Goal: Ask a question: Seek information or help from site administrators or community

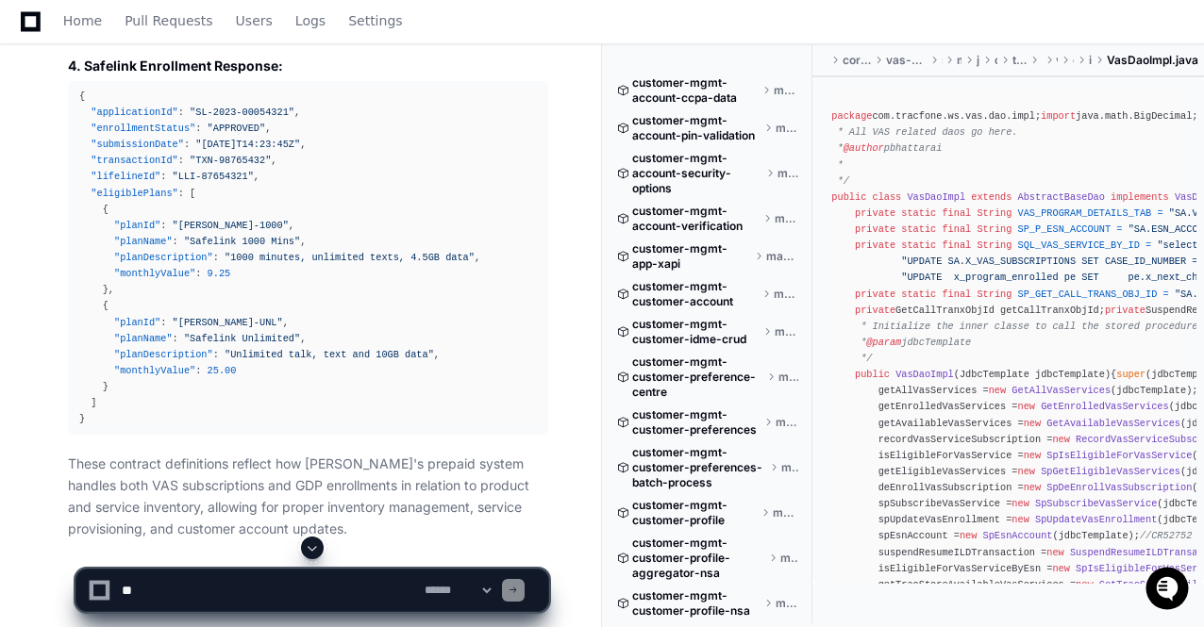
click at [168, 580] on textarea at bounding box center [269, 591] width 303 height 42
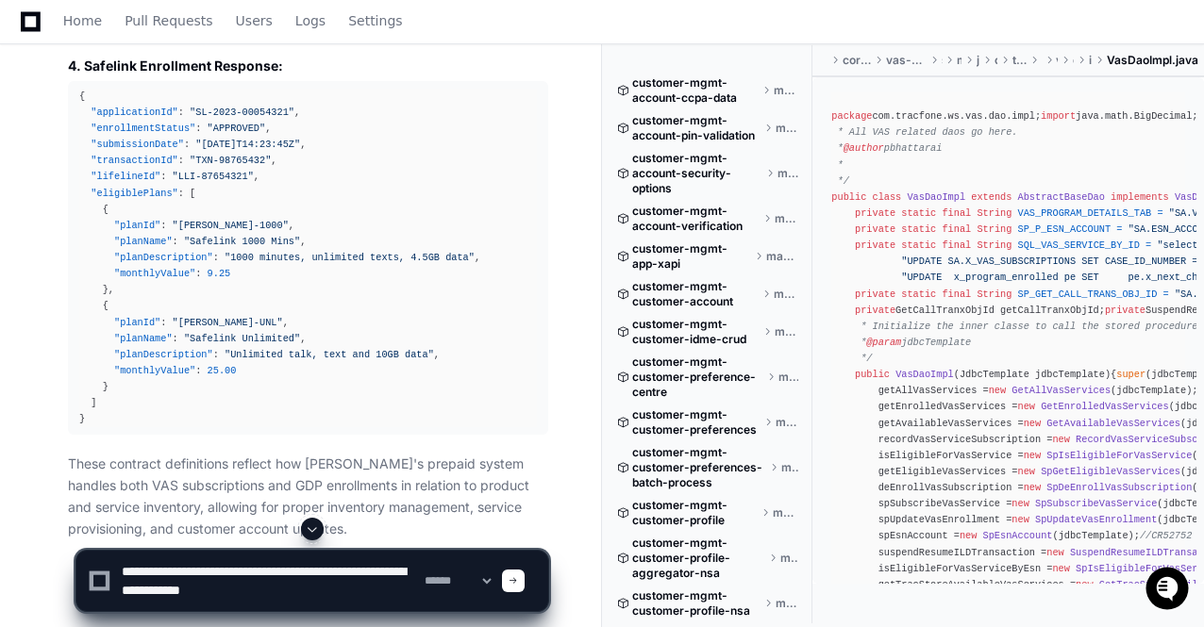
paste textarea "**********"
type textarea "**********"
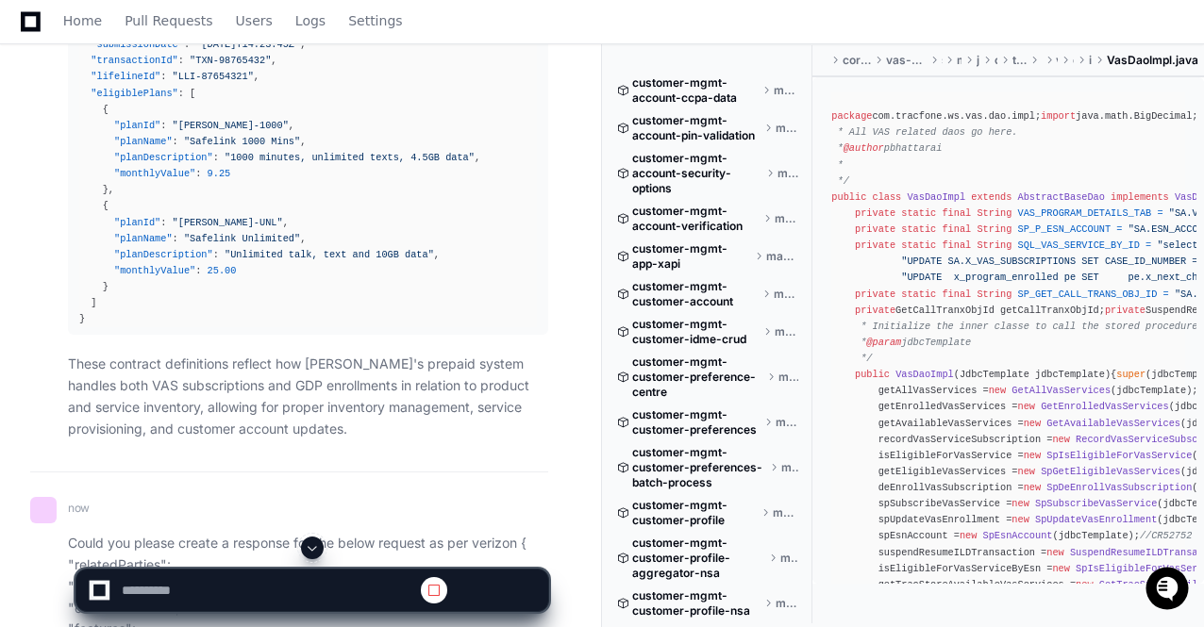
scroll to position [73981, 0]
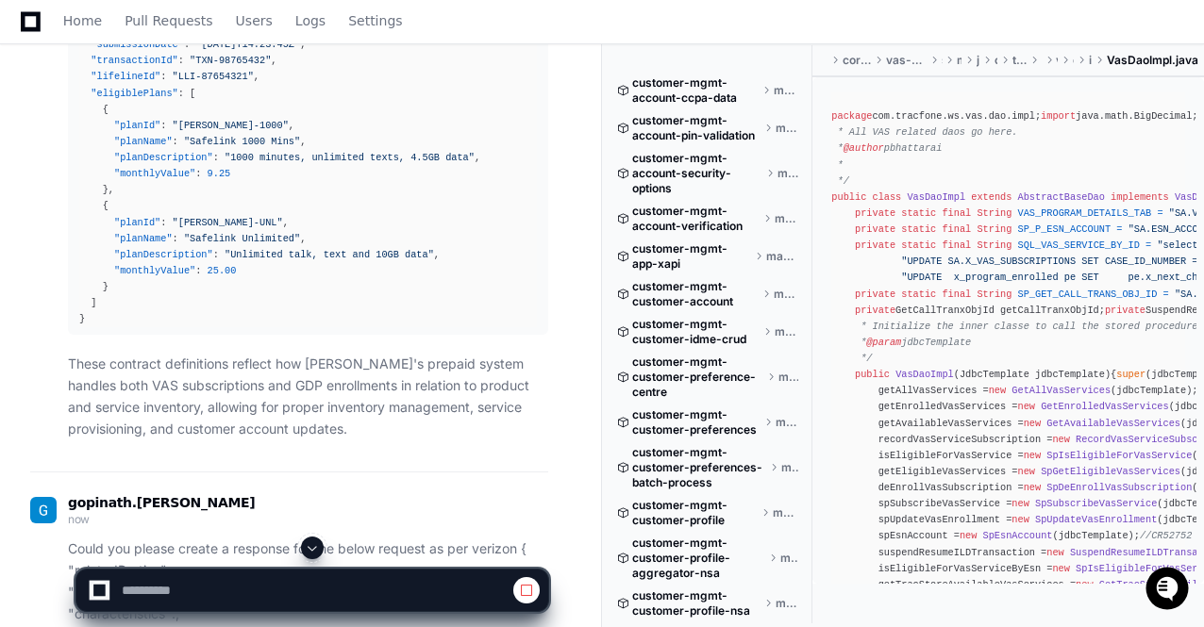
click at [318, 550] on span at bounding box center [312, 547] width 15 height 15
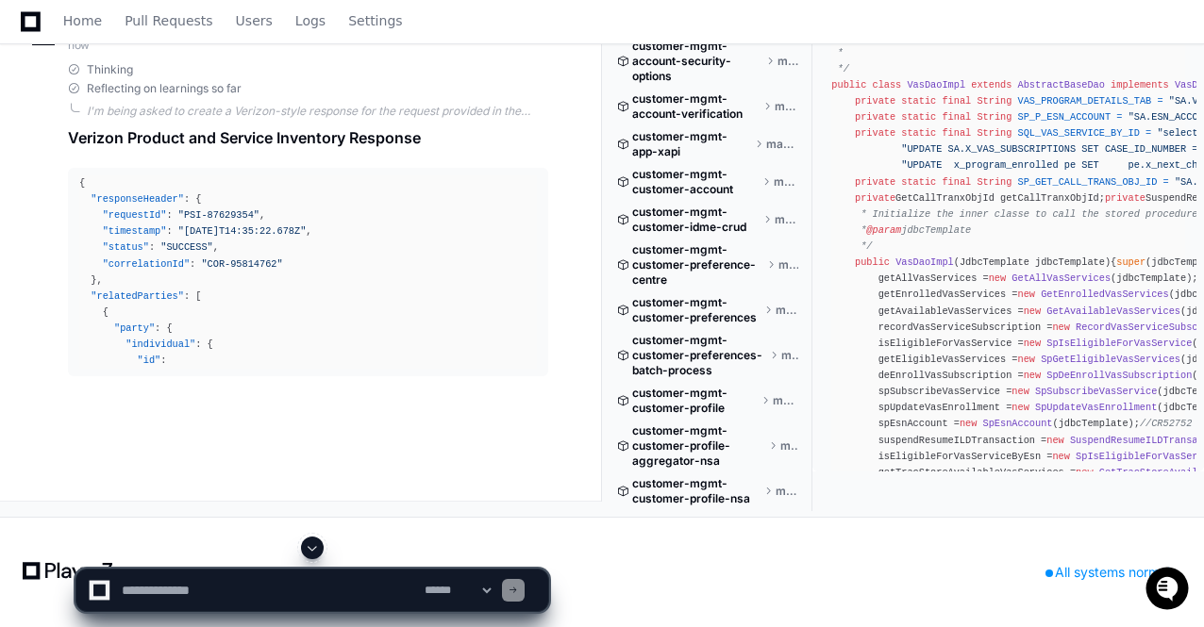
click at [318, 550] on span at bounding box center [312, 547] width 15 height 15
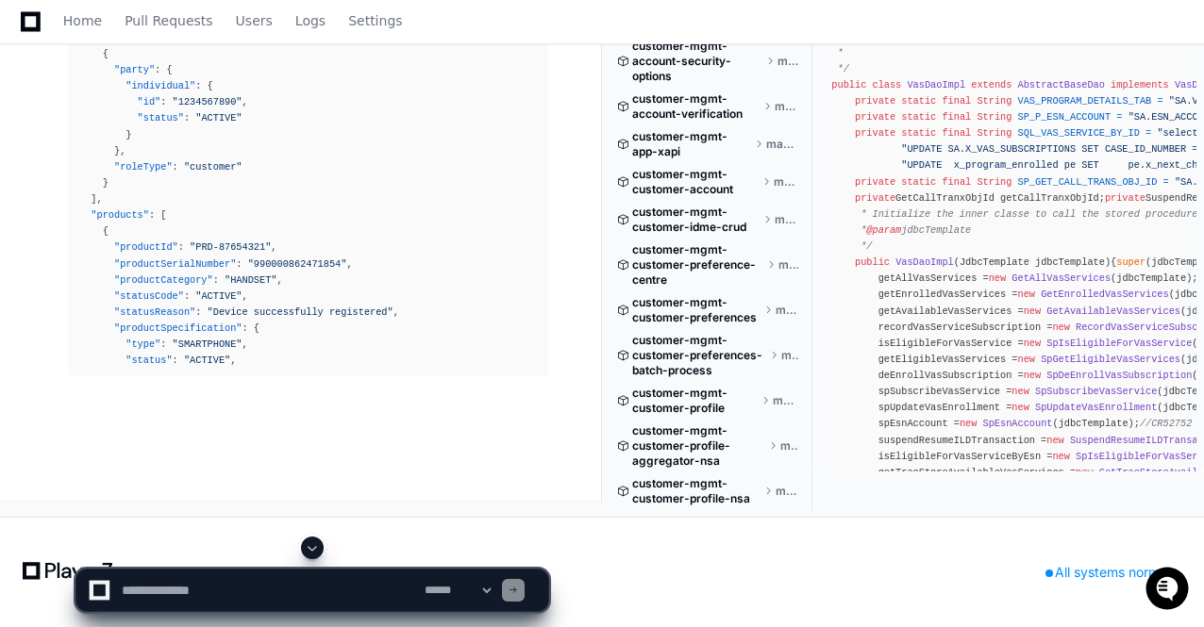
click at [318, 550] on span at bounding box center [312, 547] width 15 height 15
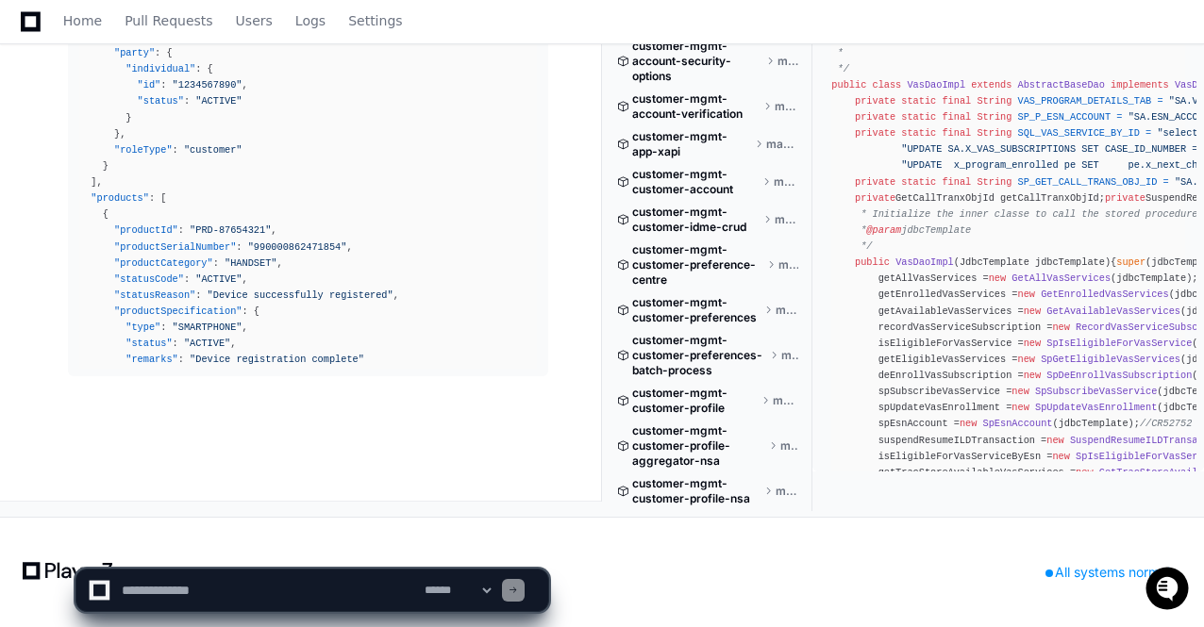
scroll to position [77032, 0]
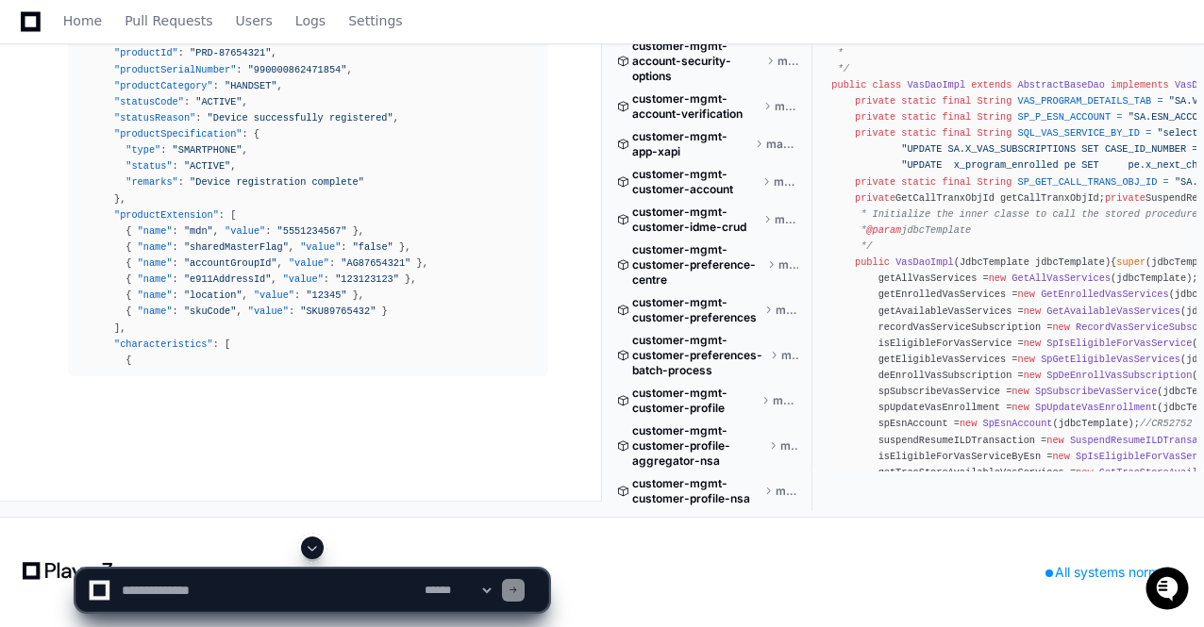
click at [318, 550] on span at bounding box center [312, 547] width 15 height 15
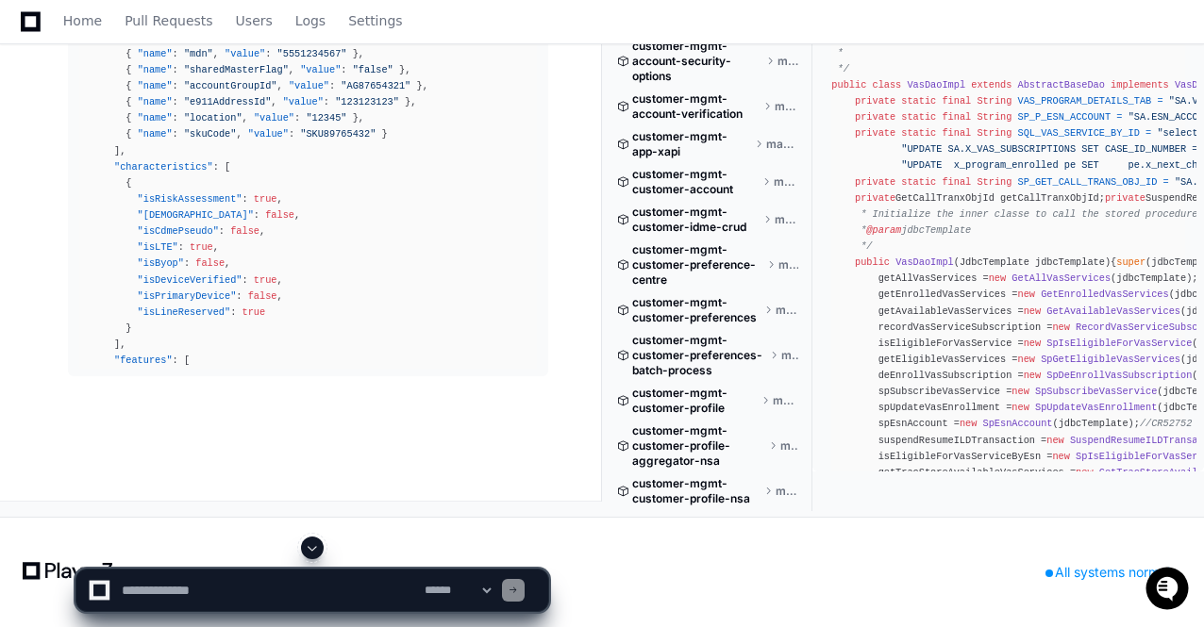
click at [318, 550] on span at bounding box center [312, 547] width 15 height 15
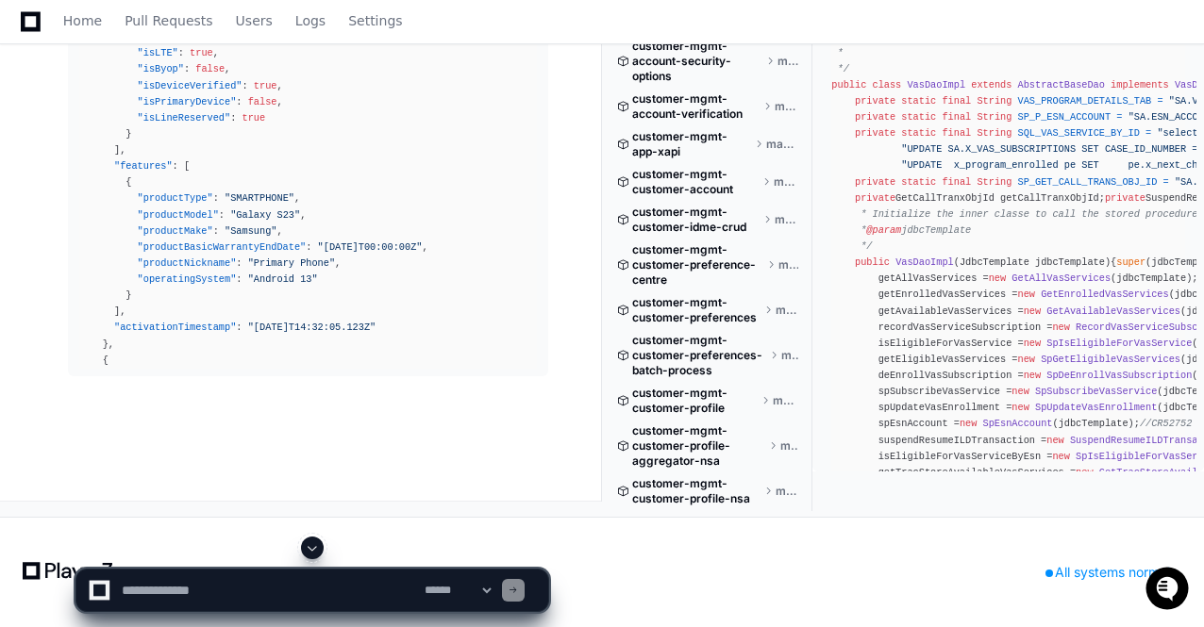
click at [318, 550] on span at bounding box center [312, 547] width 15 height 15
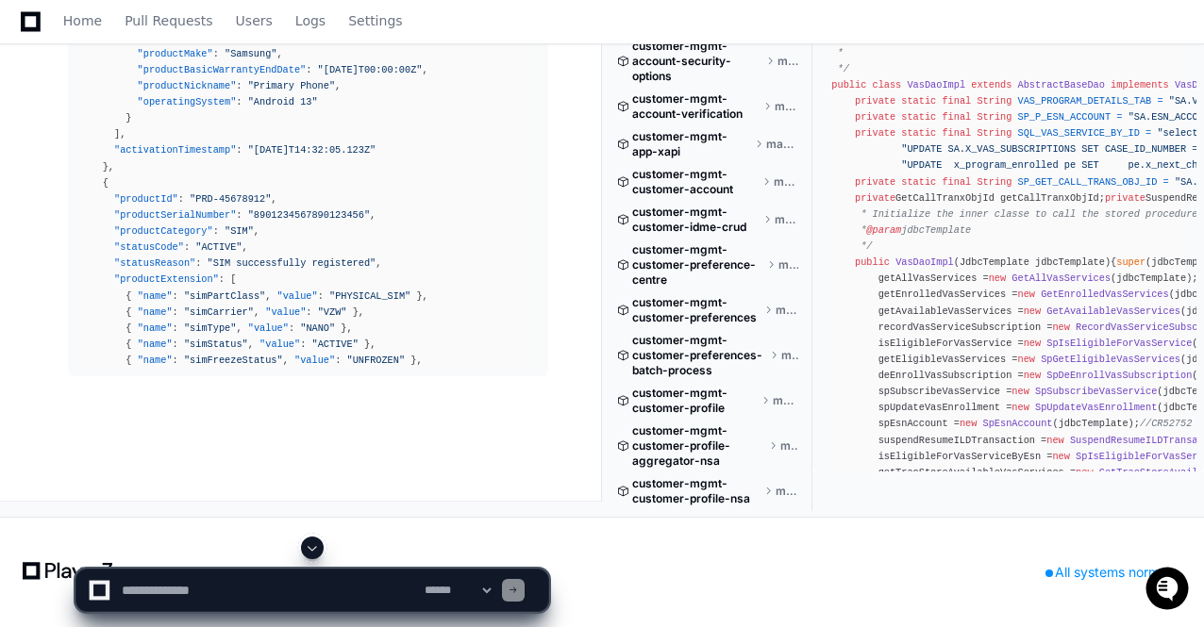
click at [318, 550] on span at bounding box center [312, 547] width 15 height 15
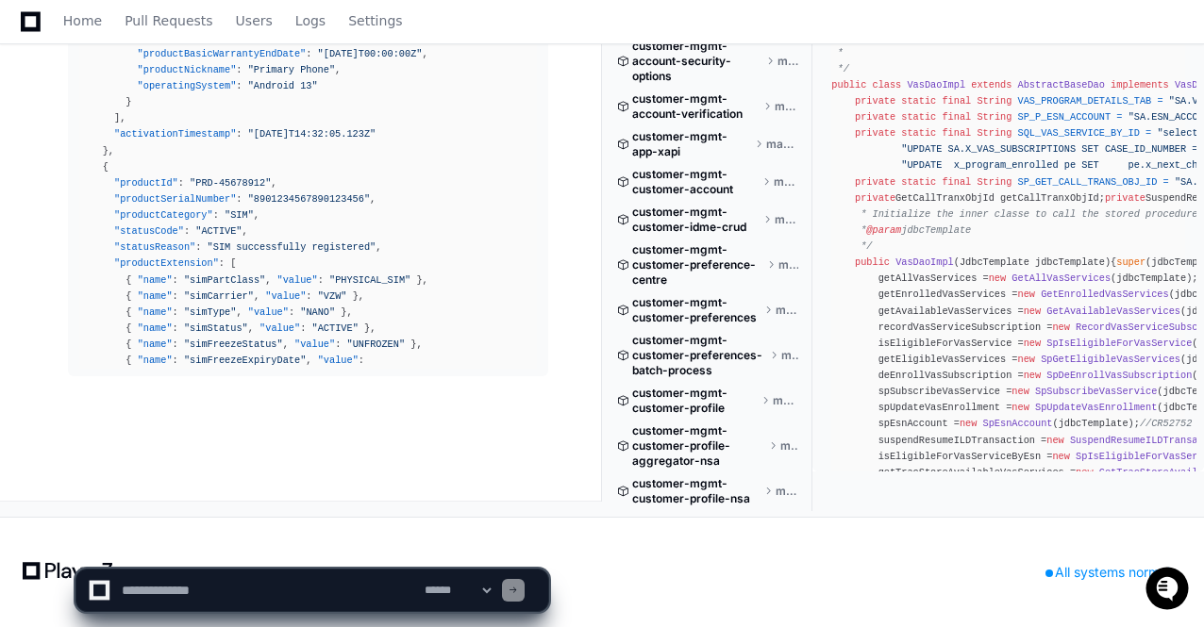
scroll to position [77775, 0]
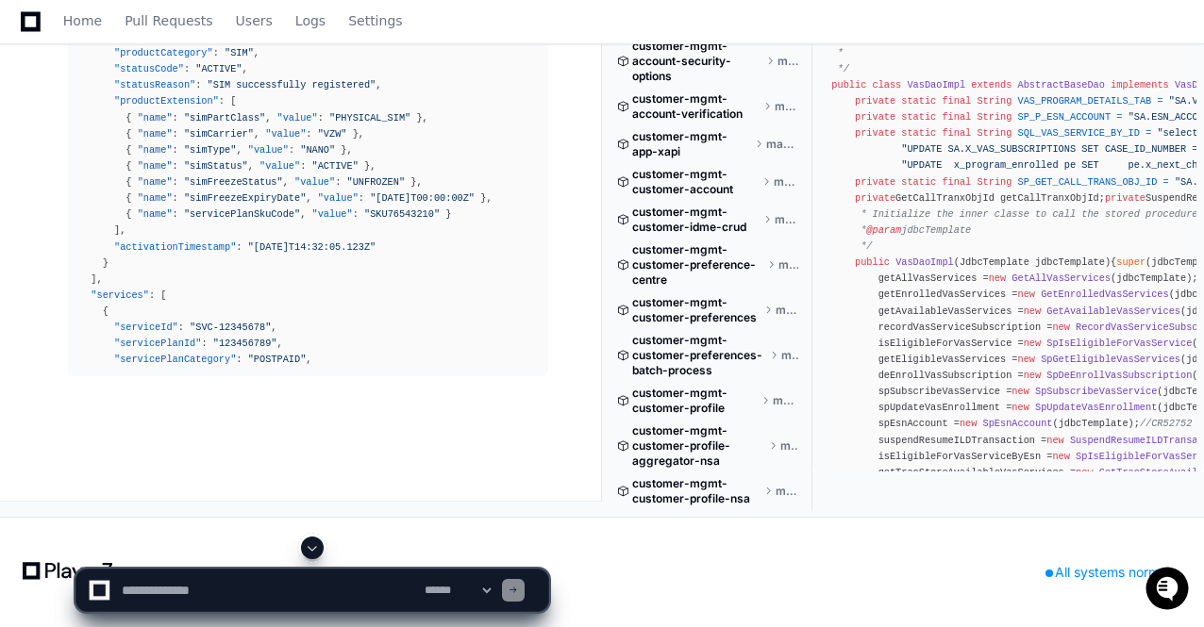
click at [318, 550] on span at bounding box center [312, 547] width 15 height 15
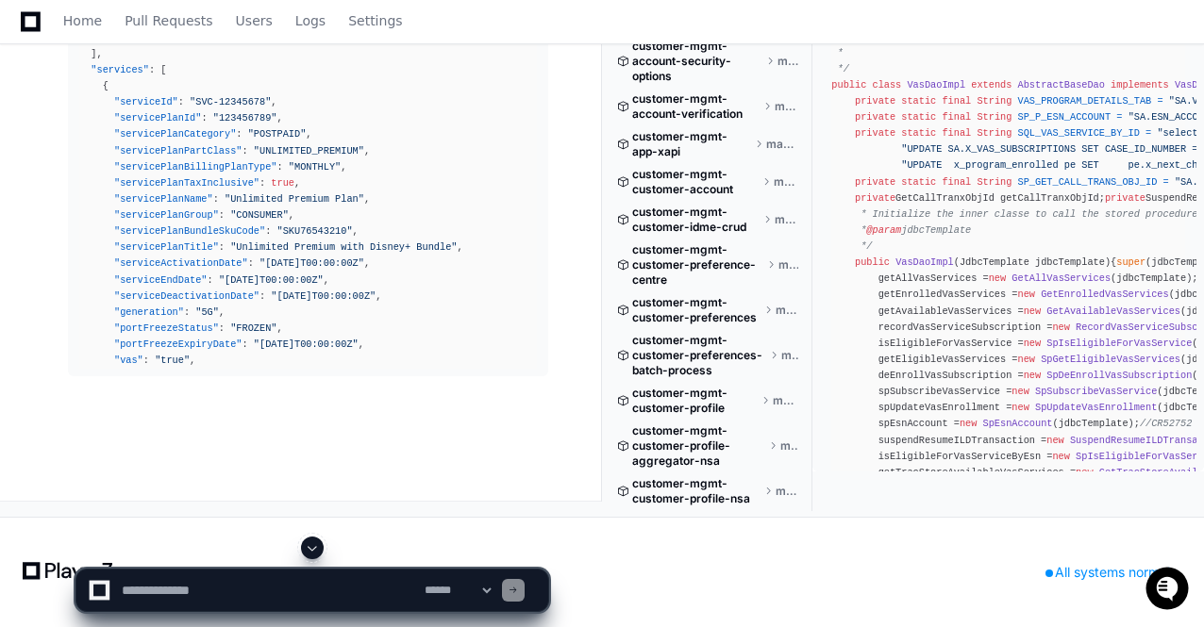
click at [318, 550] on span at bounding box center [312, 547] width 15 height 15
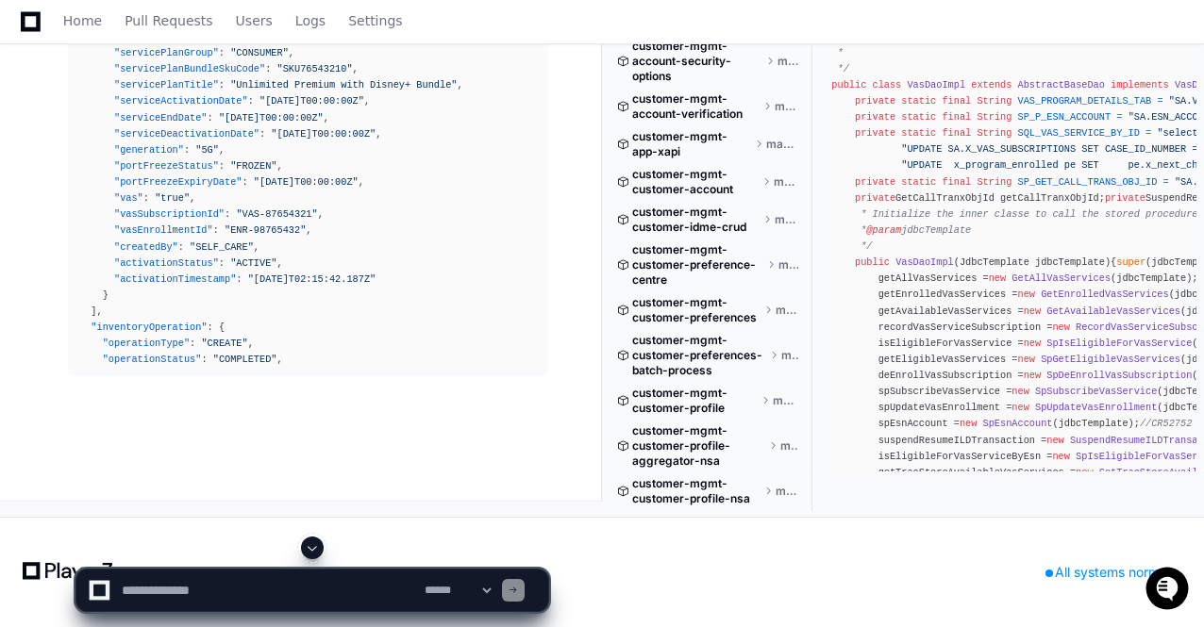
click at [318, 550] on span at bounding box center [312, 547] width 15 height 15
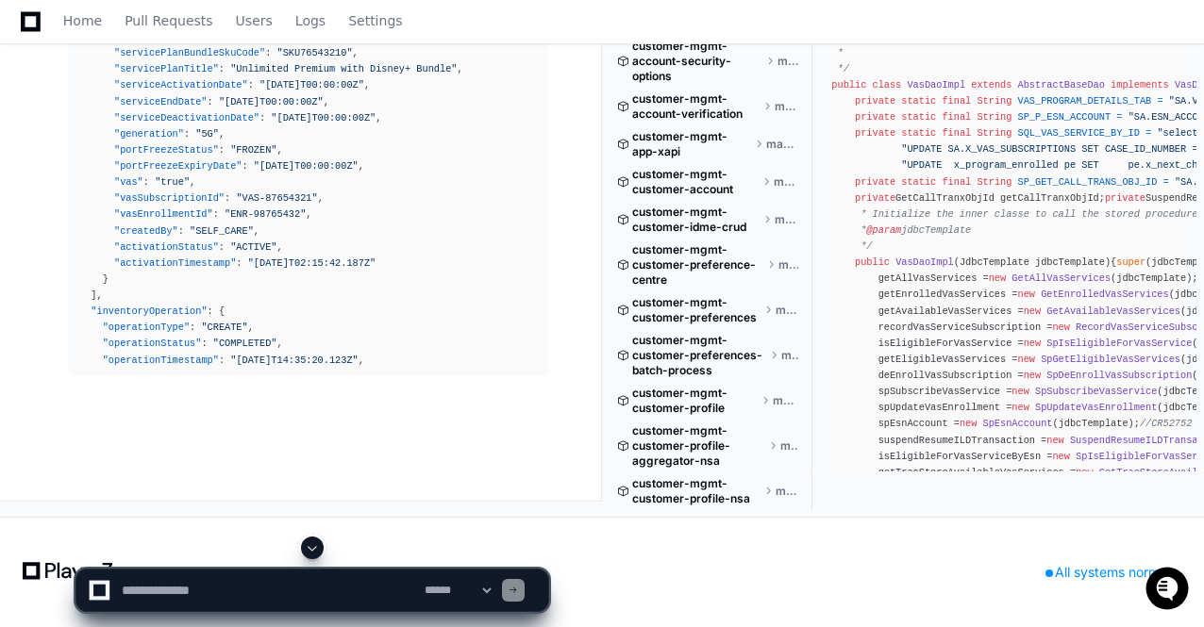
scroll to position [78341, 0]
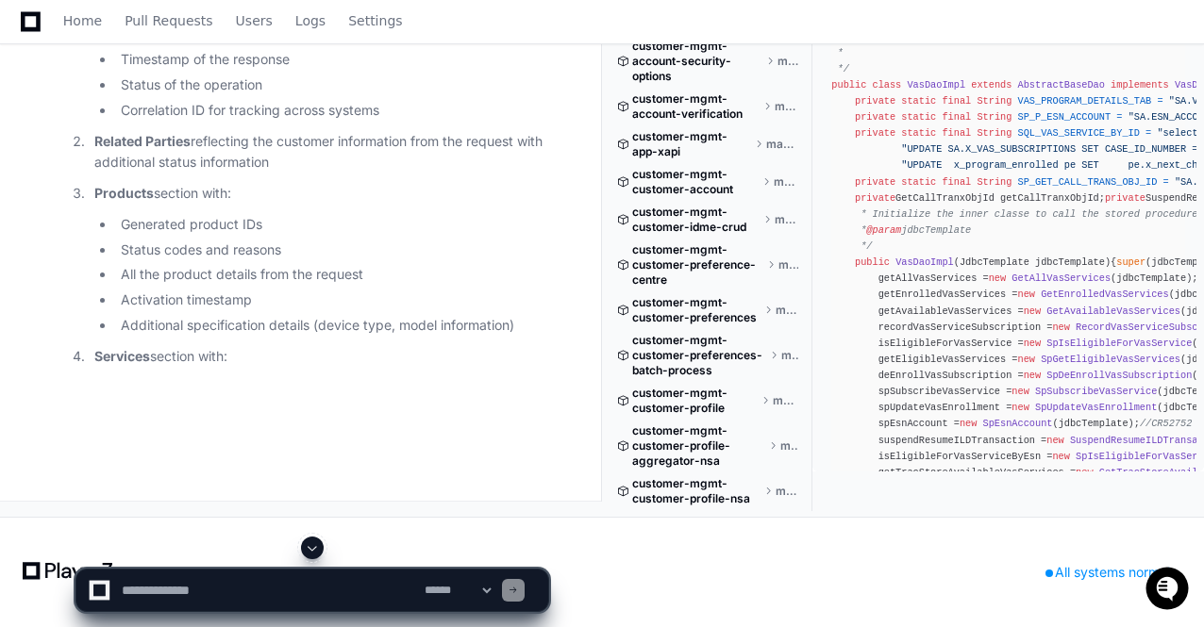
click at [318, 550] on span at bounding box center [312, 547] width 15 height 15
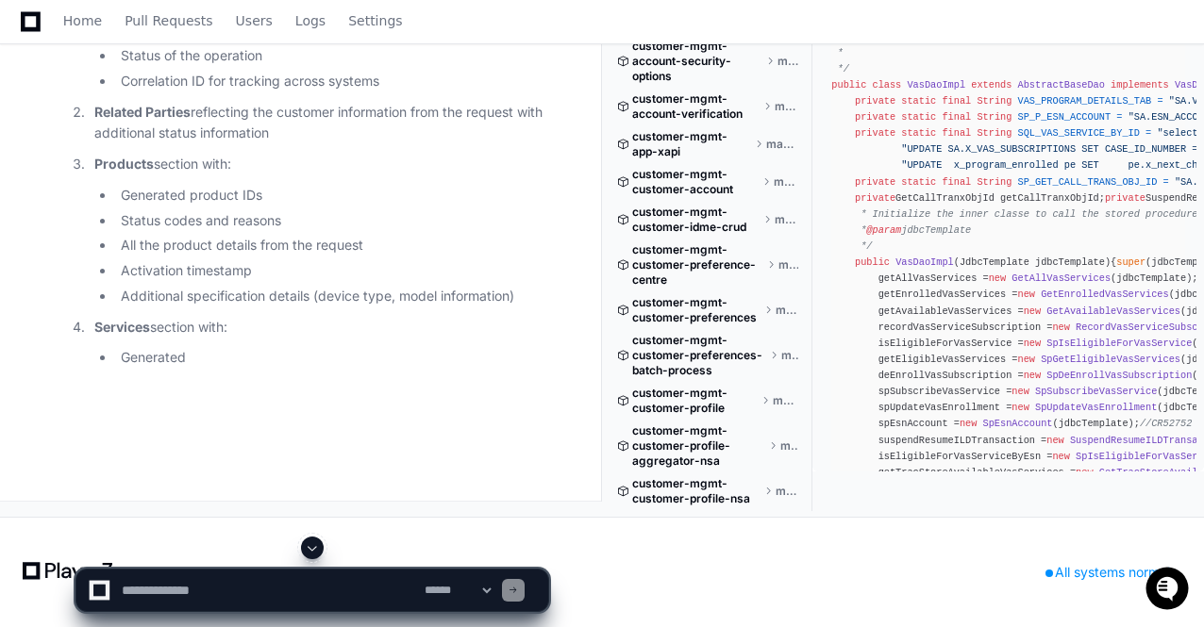
scroll to position [78858, 0]
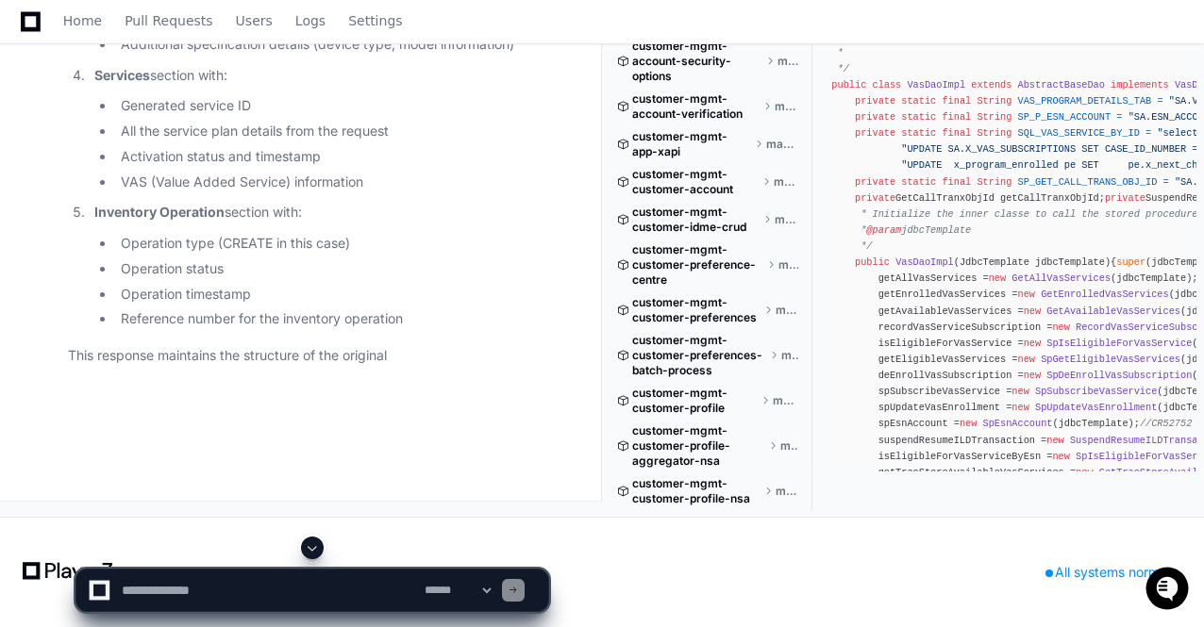
click at [318, 550] on span at bounding box center [312, 547] width 15 height 15
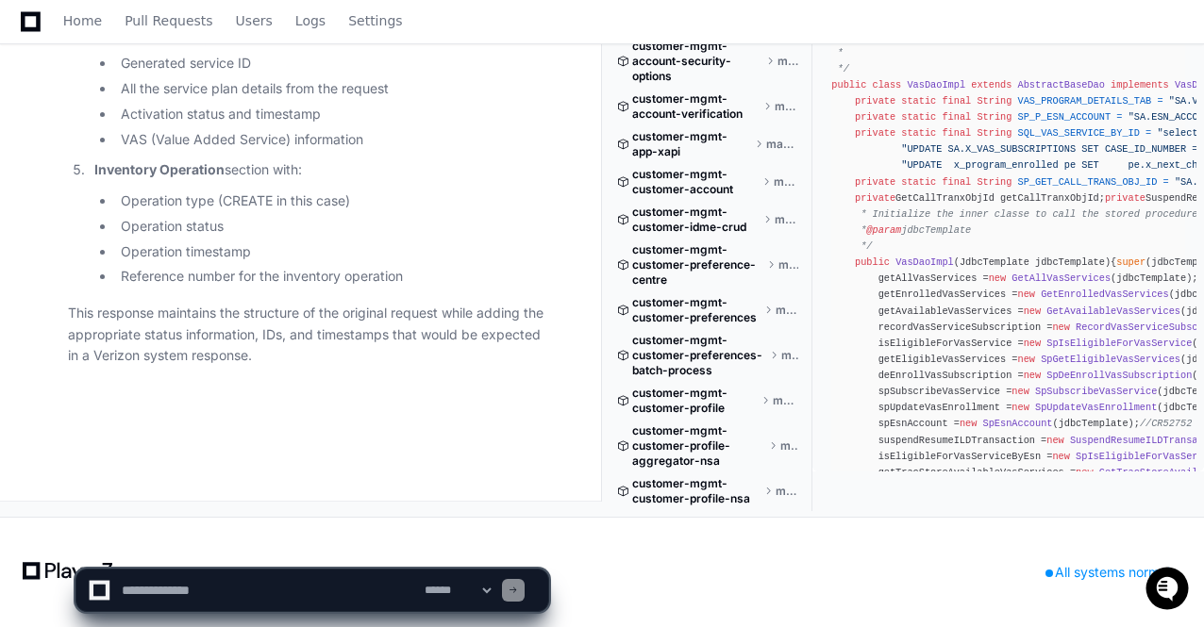
click at [343, 351] on p "This response maintains the structure of the original request while adding the …" at bounding box center [308, 335] width 480 height 64
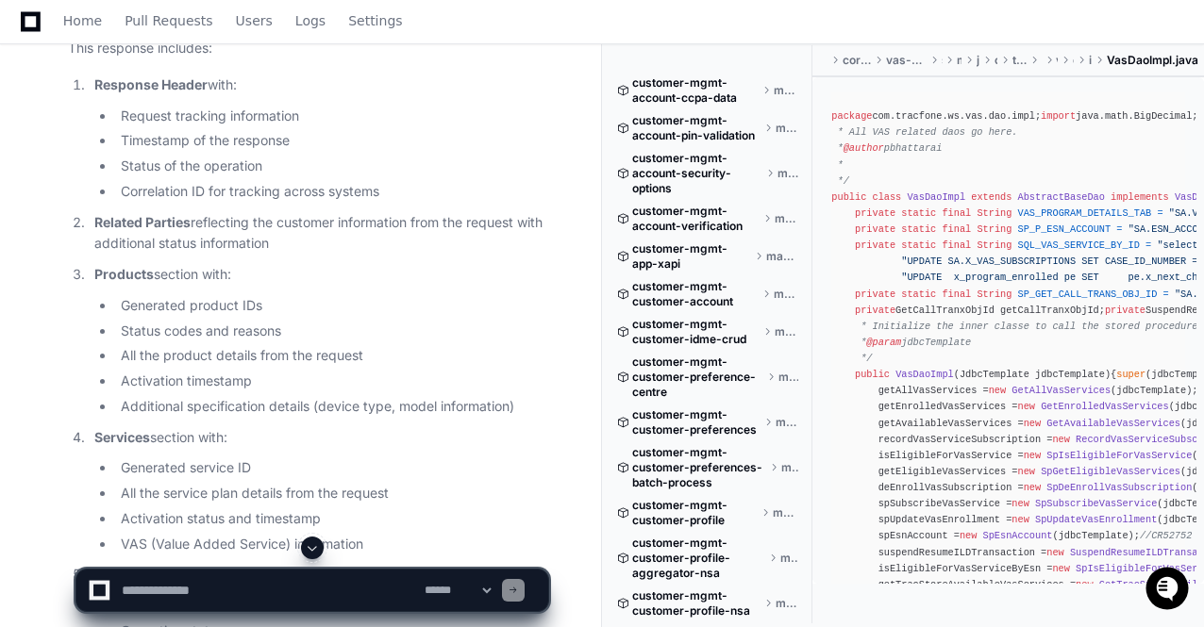
scroll to position [76807, 0]
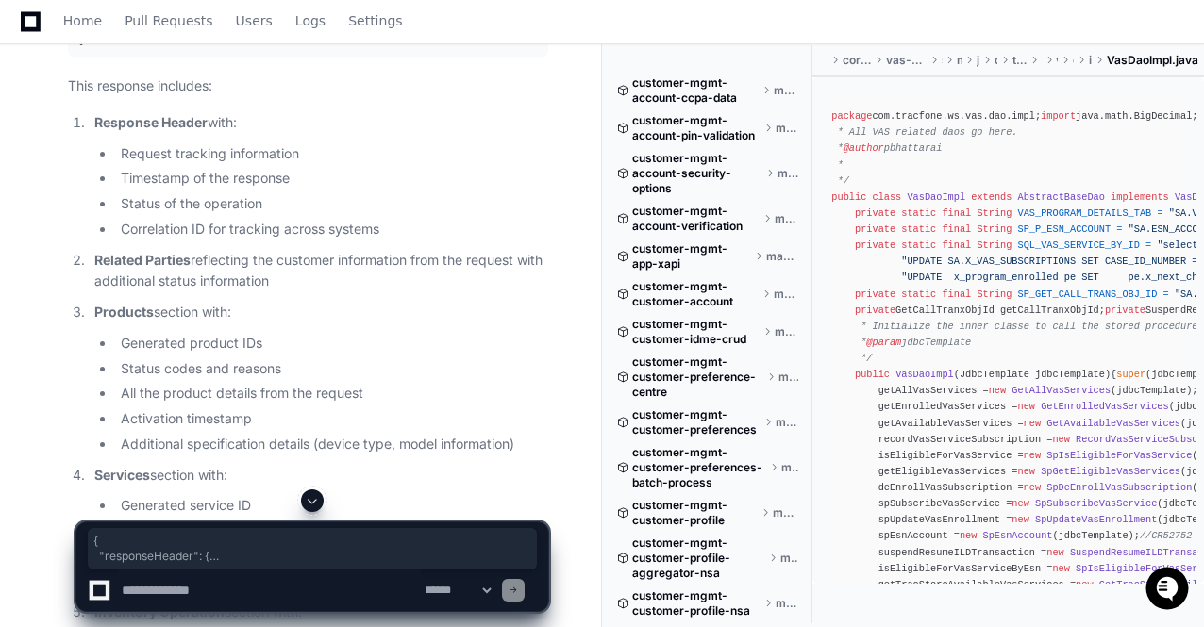
drag, startPoint x: 80, startPoint y: 129, endPoint x: 234, endPoint y: 169, distance: 158.8
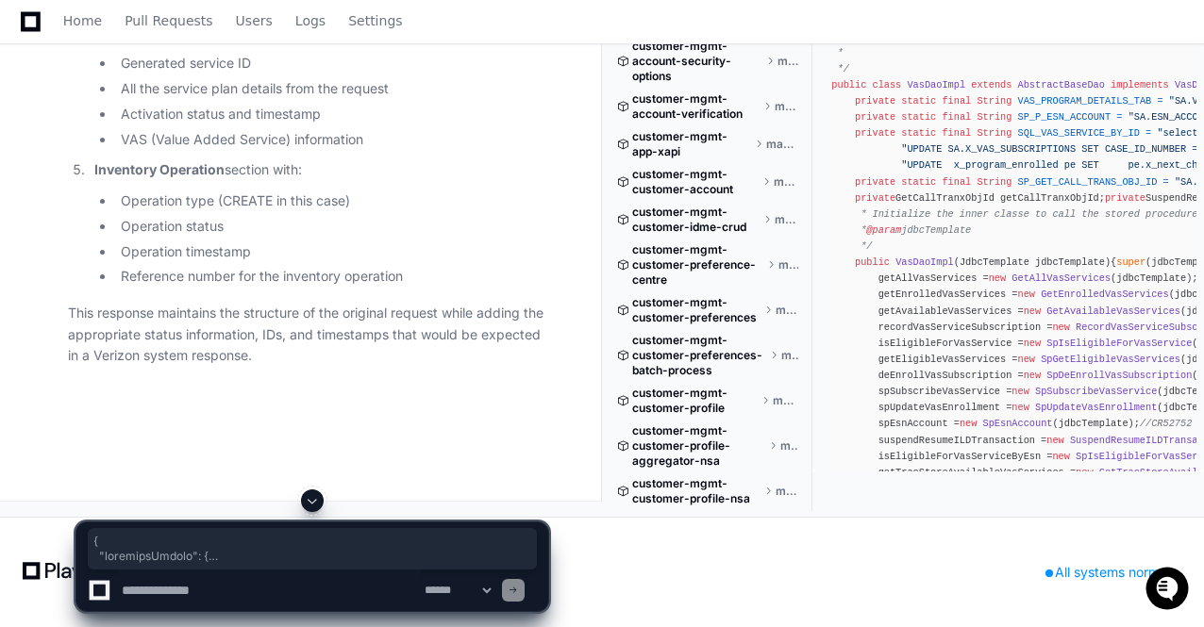
scroll to position [78371, 0]
copy div "{ "responseHeader" : { "requestId" : "PSI-87629354" , "timestamp" : "2024-06-07…"
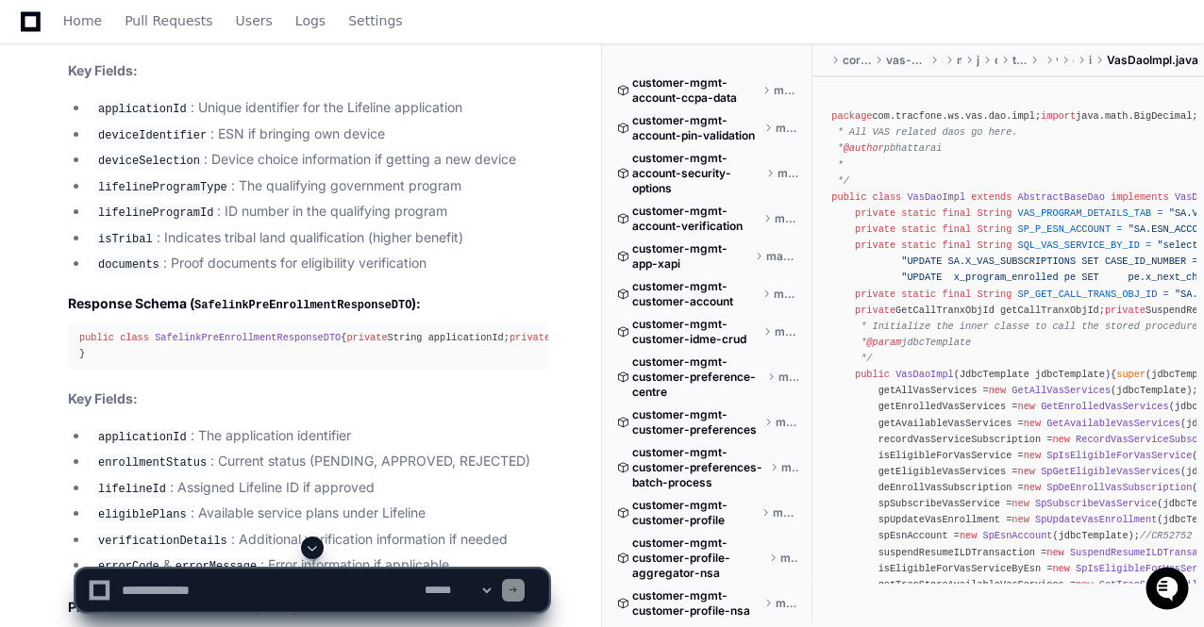
scroll to position [71203, 0]
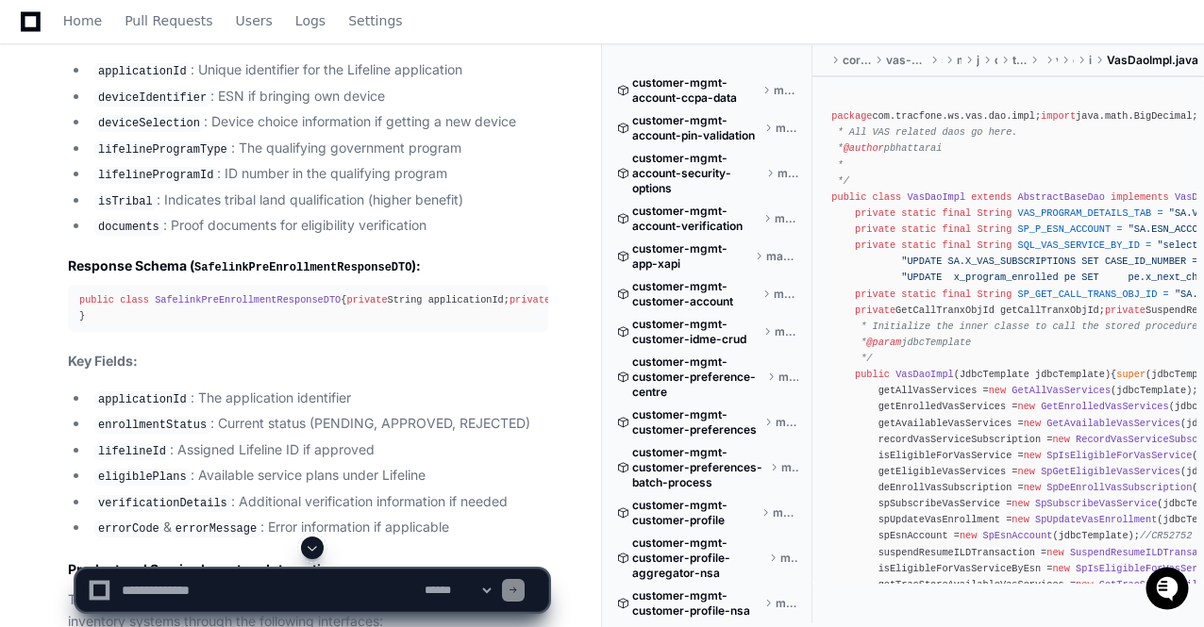
click at [157, 596] on textarea at bounding box center [269, 591] width 303 height 42
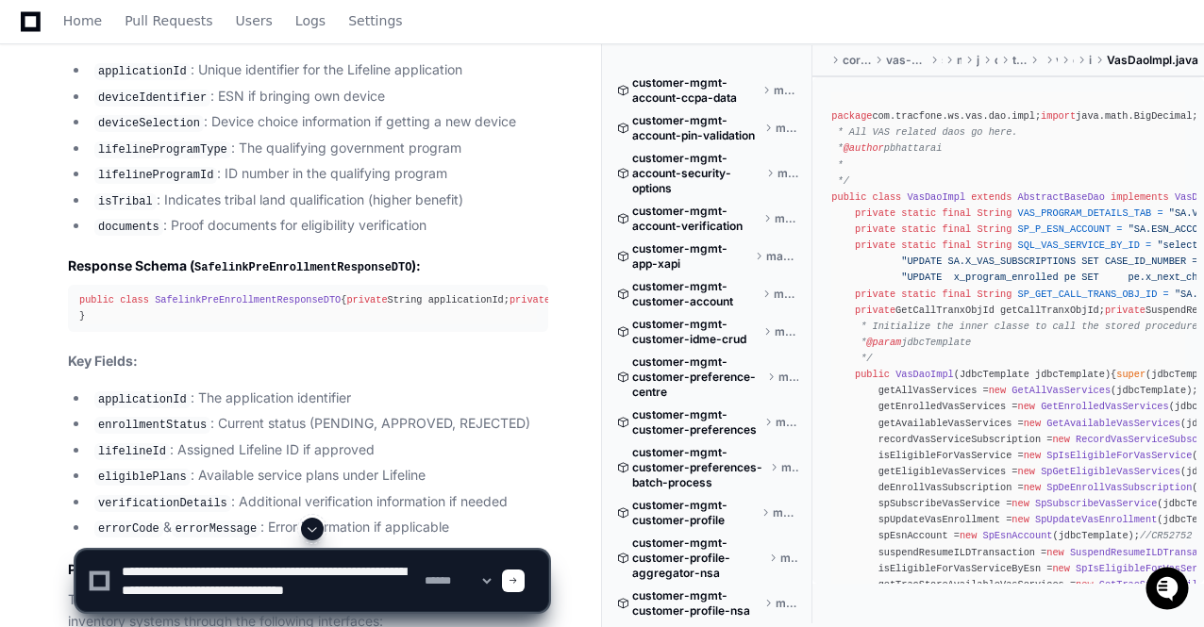
scroll to position [6, 0]
click at [407, 590] on textarea at bounding box center [269, 581] width 303 height 60
click at [227, 603] on textarea at bounding box center [269, 581] width 303 height 60
type textarea "**********"
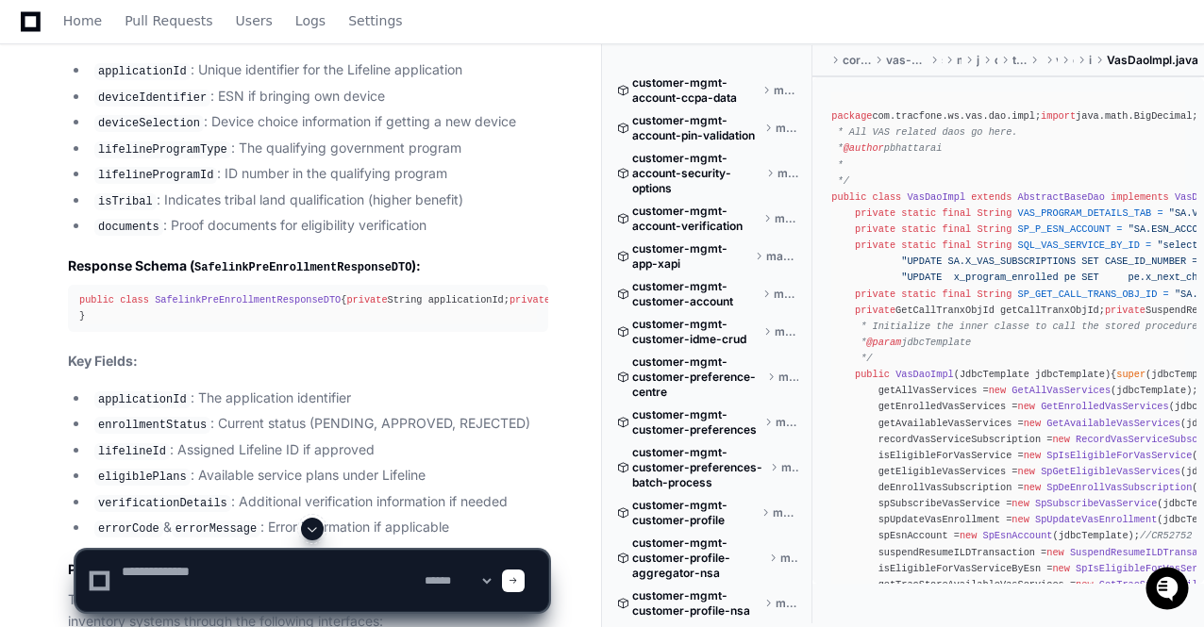
scroll to position [0, 0]
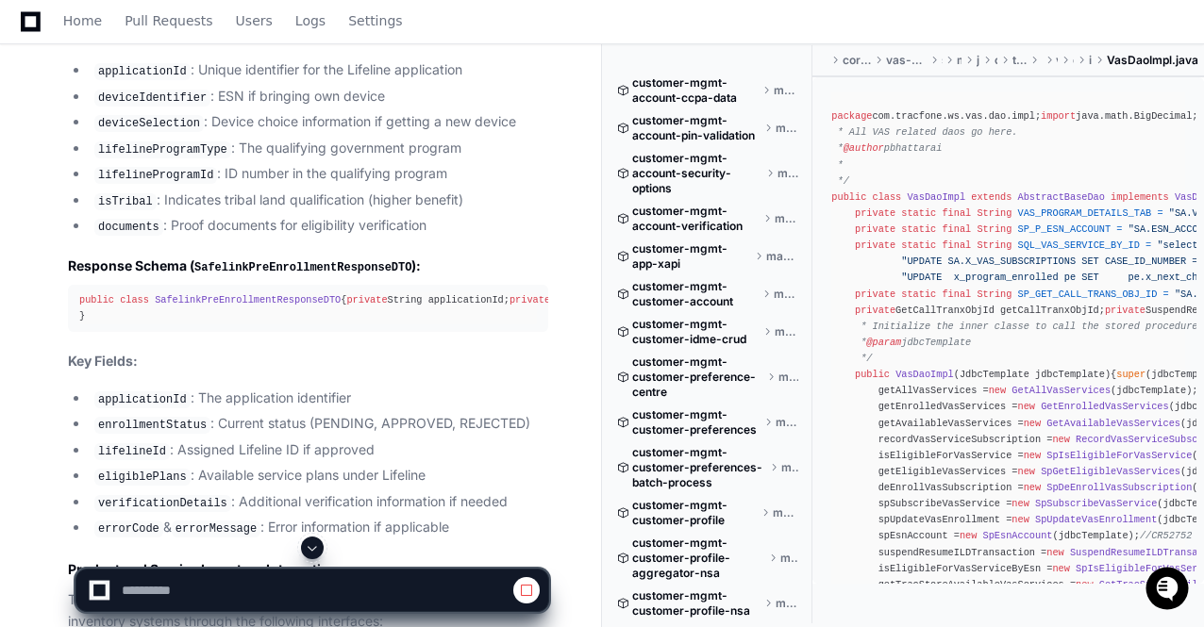
click at [315, 548] on span at bounding box center [312, 547] width 15 height 15
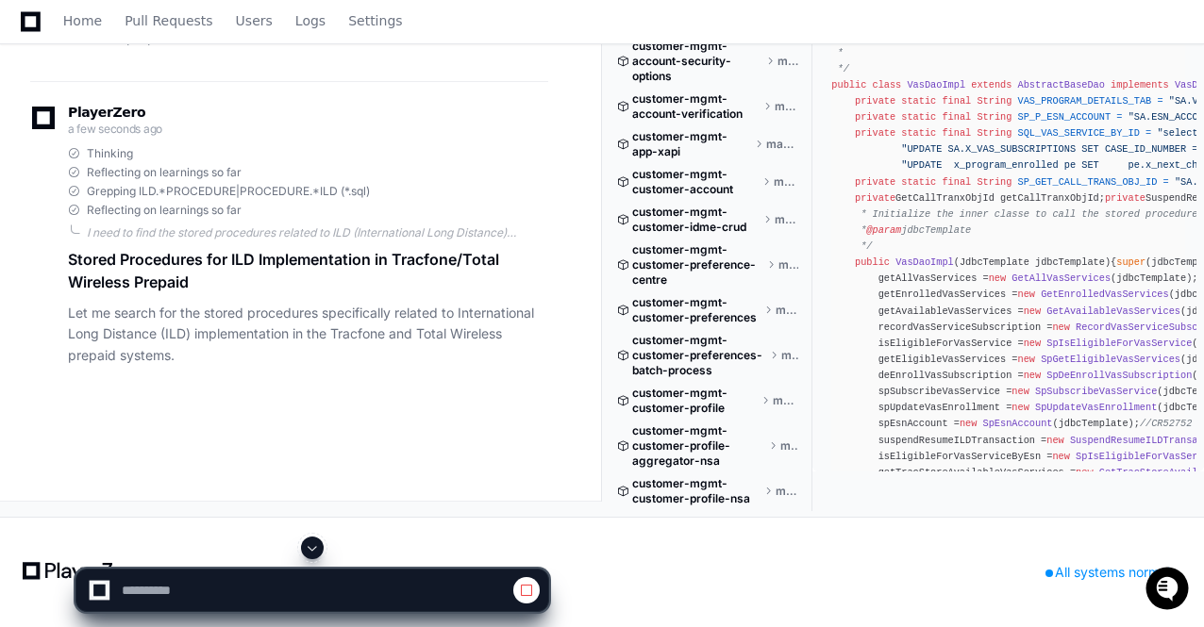
click at [311, 544] on span at bounding box center [312, 547] width 15 height 15
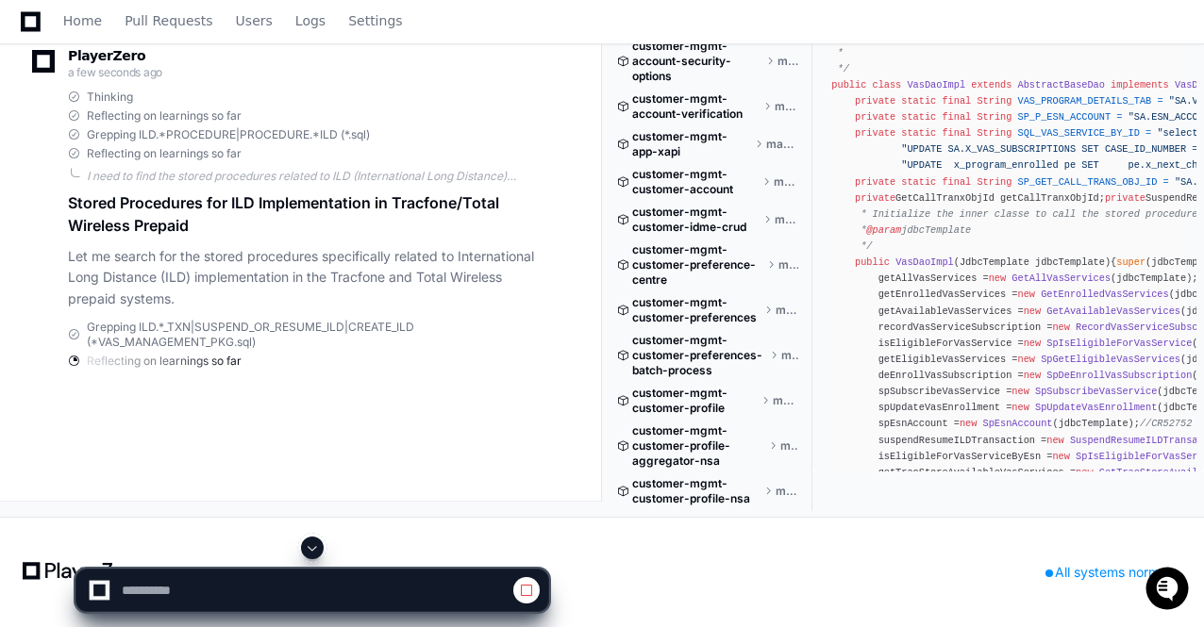
scroll to position [79668, 0]
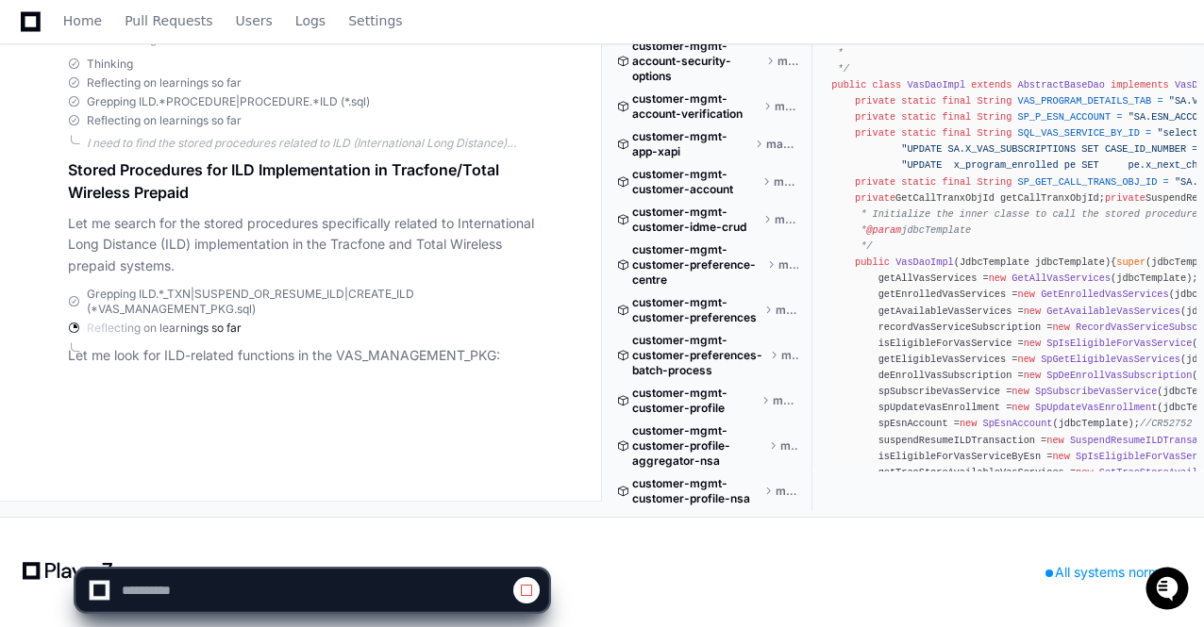
click at [311, 544] on app-app-chat-input at bounding box center [312, 574] width 474 height 75
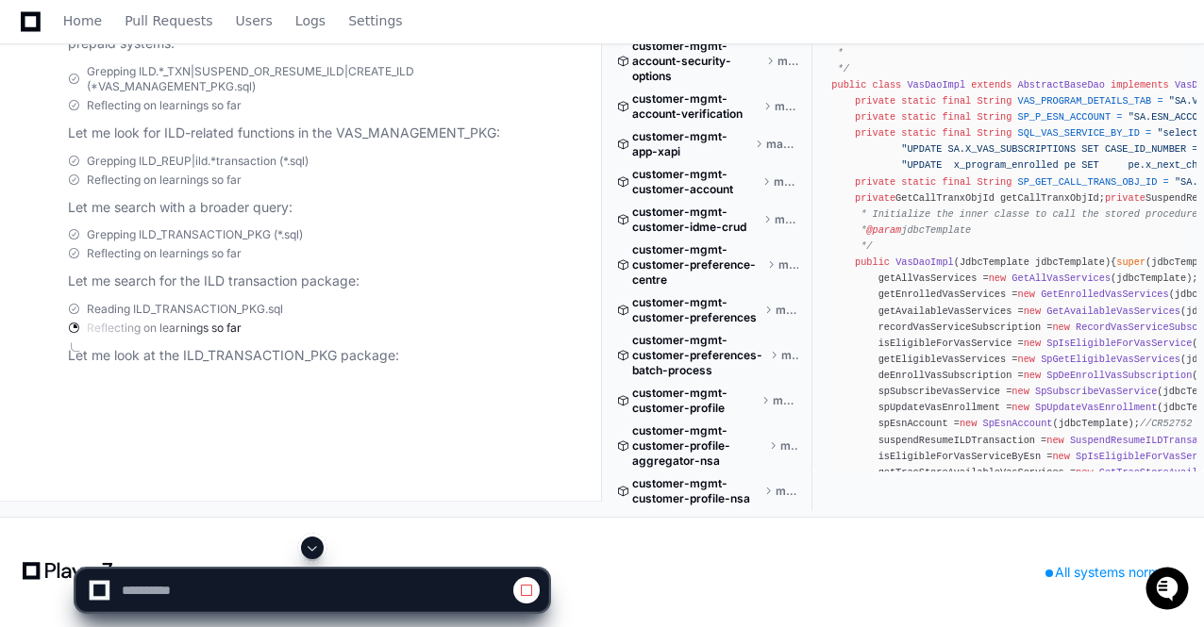
click at [311, 544] on span at bounding box center [312, 547] width 15 height 15
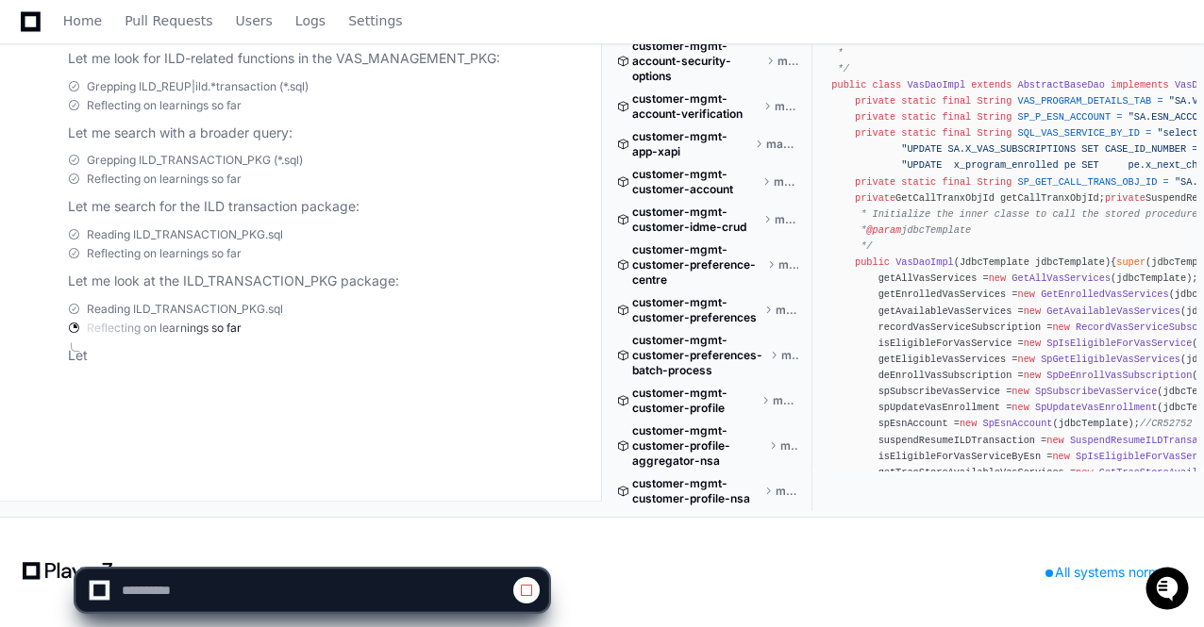
scroll to position [79924, 0]
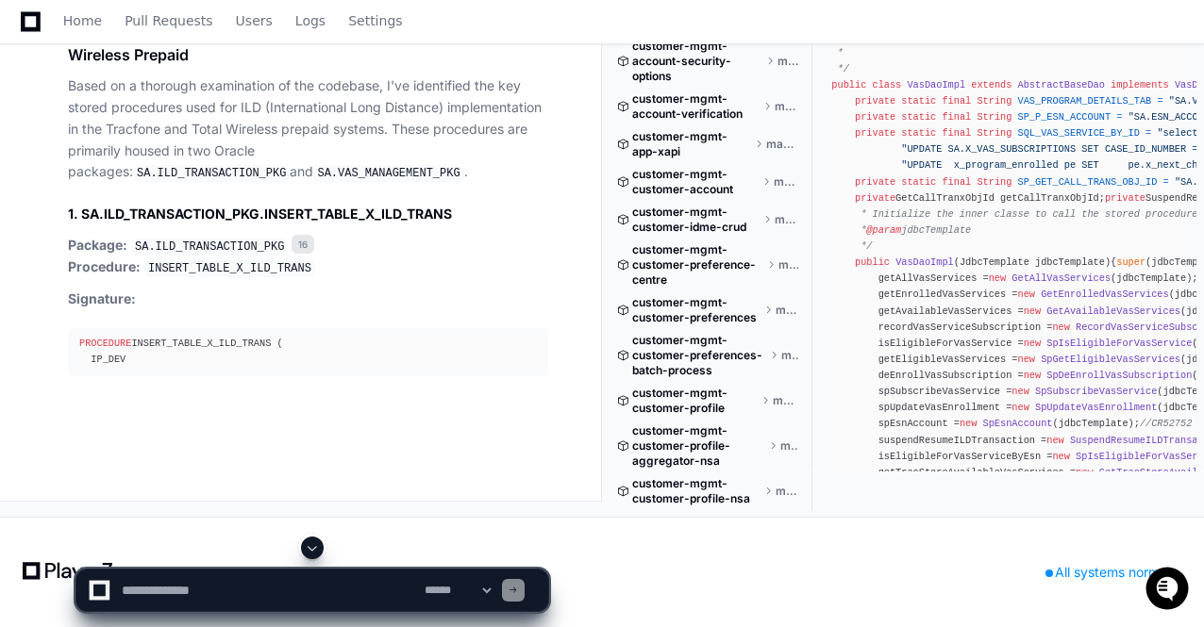
click at [313, 547] on span at bounding box center [312, 547] width 15 height 15
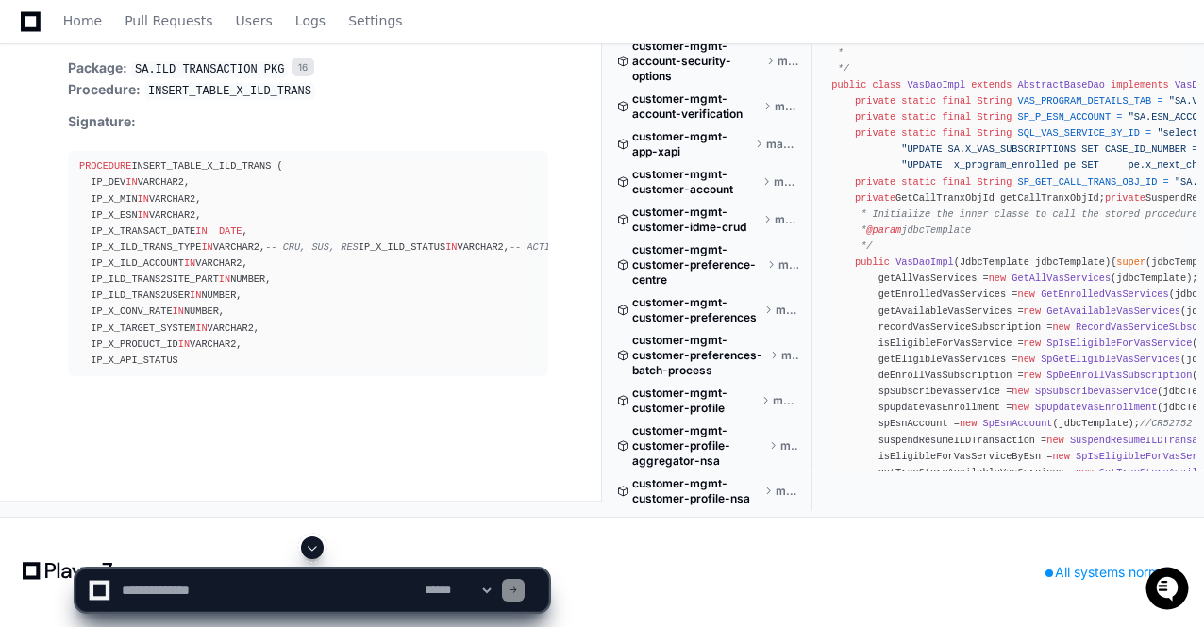
click at [311, 550] on span at bounding box center [312, 547] width 15 height 15
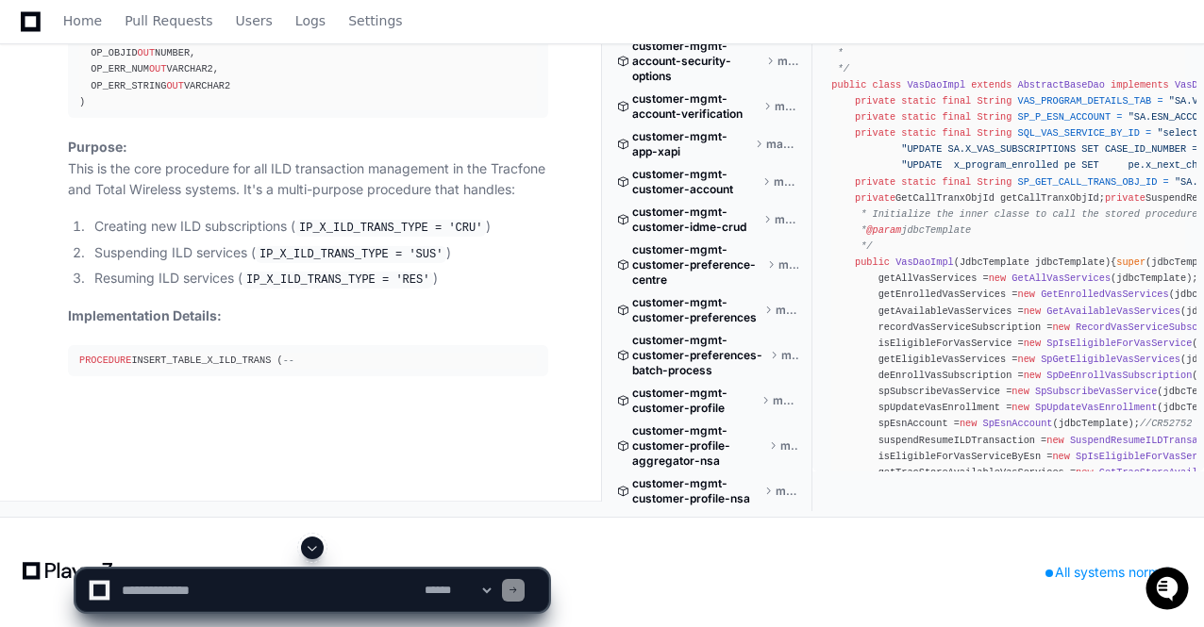
click at [311, 550] on span at bounding box center [312, 547] width 15 height 15
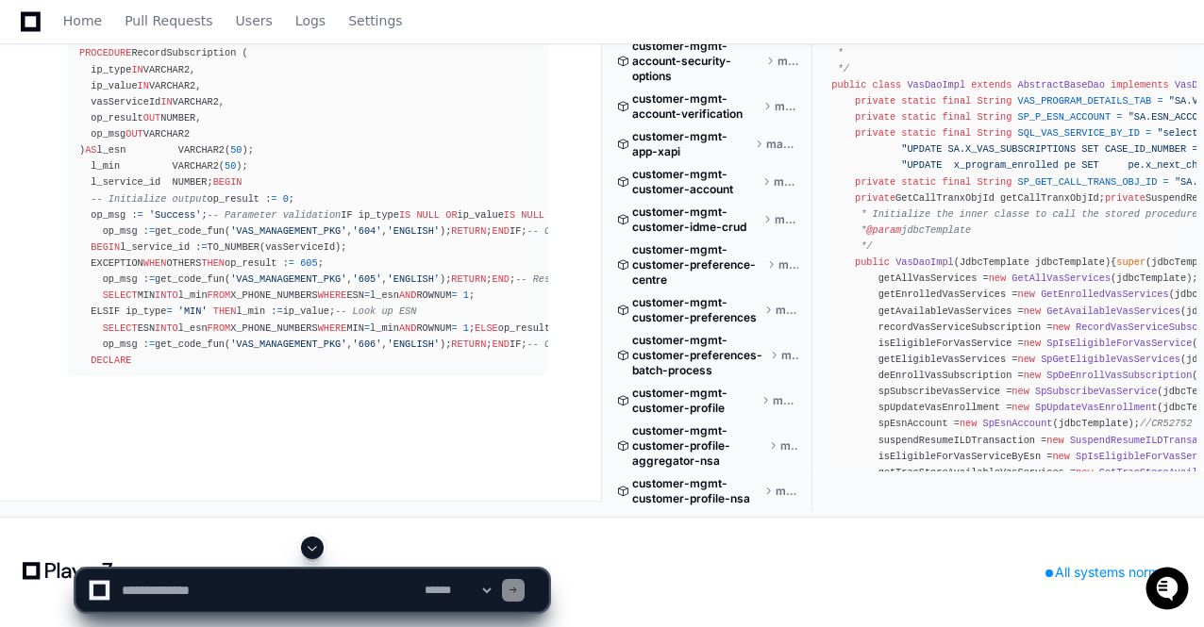
scroll to position [81784, 0]
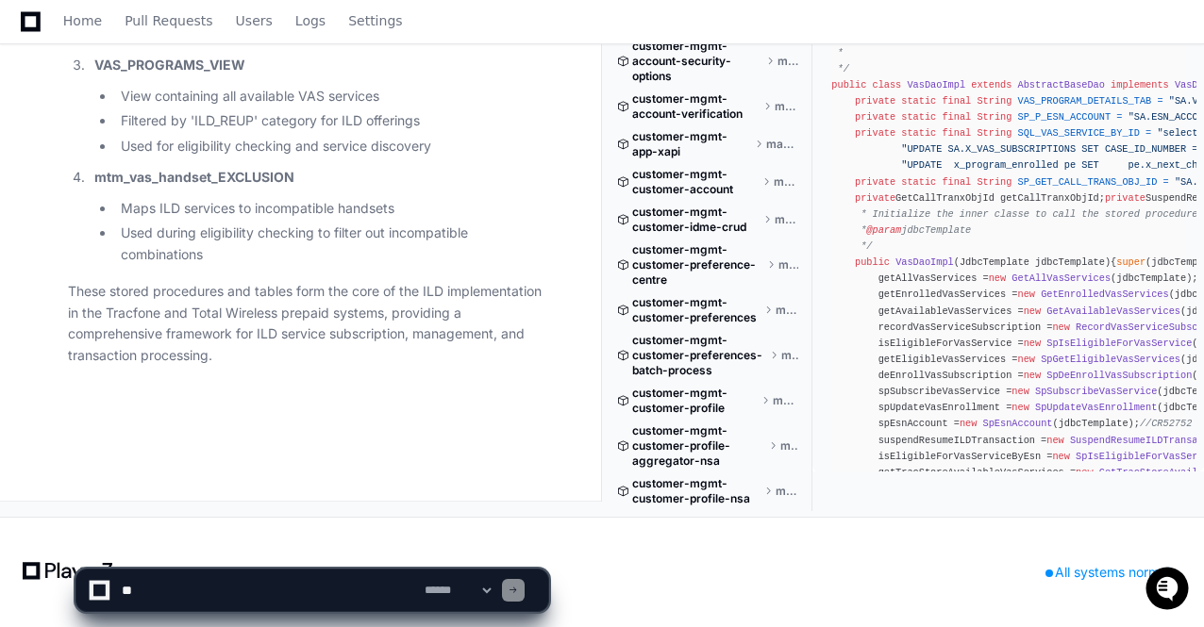
scroll to position [87972, 0]
click at [336, 266] on li "Used during eligibility checking to filter out incompatible combinations" at bounding box center [331, 244] width 433 height 43
click at [169, 45] on li "Contains category 'ILD_REUP' for ILD subscriptions" at bounding box center [331, 35] width 433 height 22
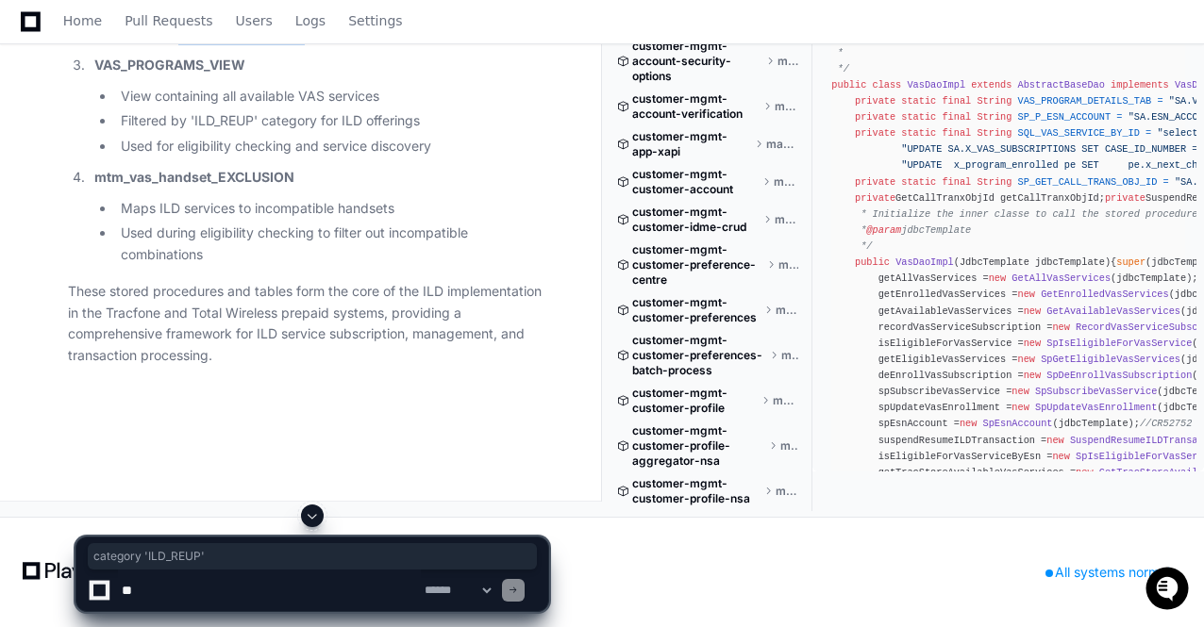
drag, startPoint x: 178, startPoint y: 305, endPoint x: 308, endPoint y: 303, distance: 129.2
click at [308, 45] on li "Contains category 'ILD_REUP' for ILD subscriptions" at bounding box center [331, 35] width 433 height 22
copy li "category 'ILD_REUP'"
click at [256, 585] on textarea at bounding box center [269, 591] width 303 height 42
paste textarea "**********"
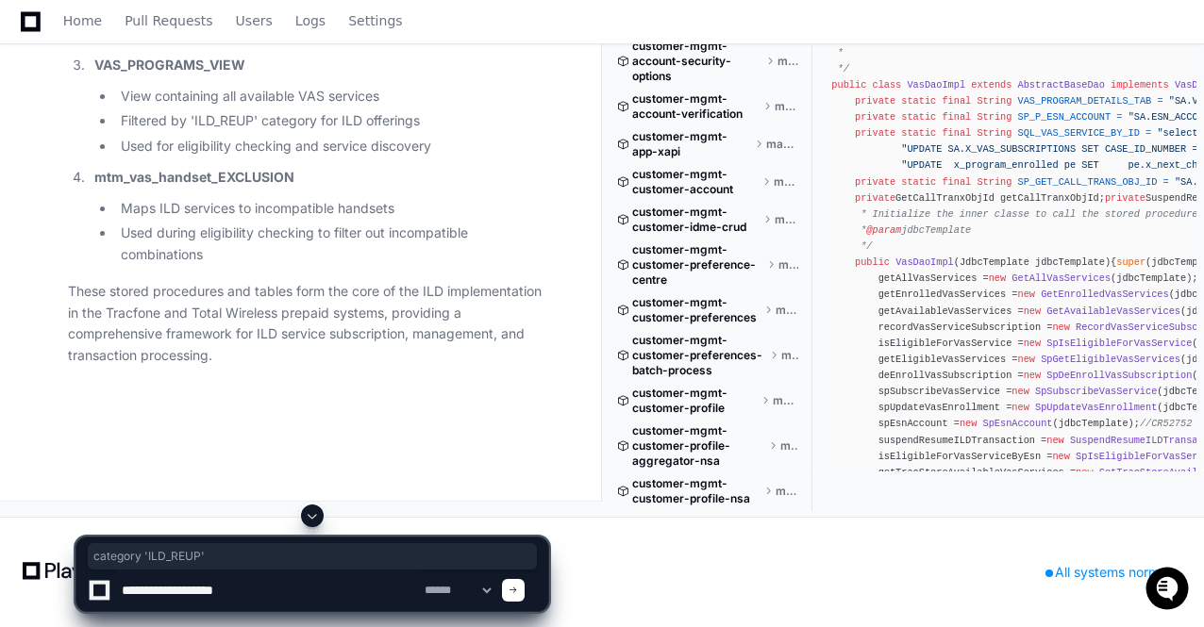
drag, startPoint x: 126, startPoint y: 590, endPoint x: 359, endPoint y: 671, distance: 246.7
type textarea "**********"
click at [524, 589] on div at bounding box center [513, 590] width 23 height 23
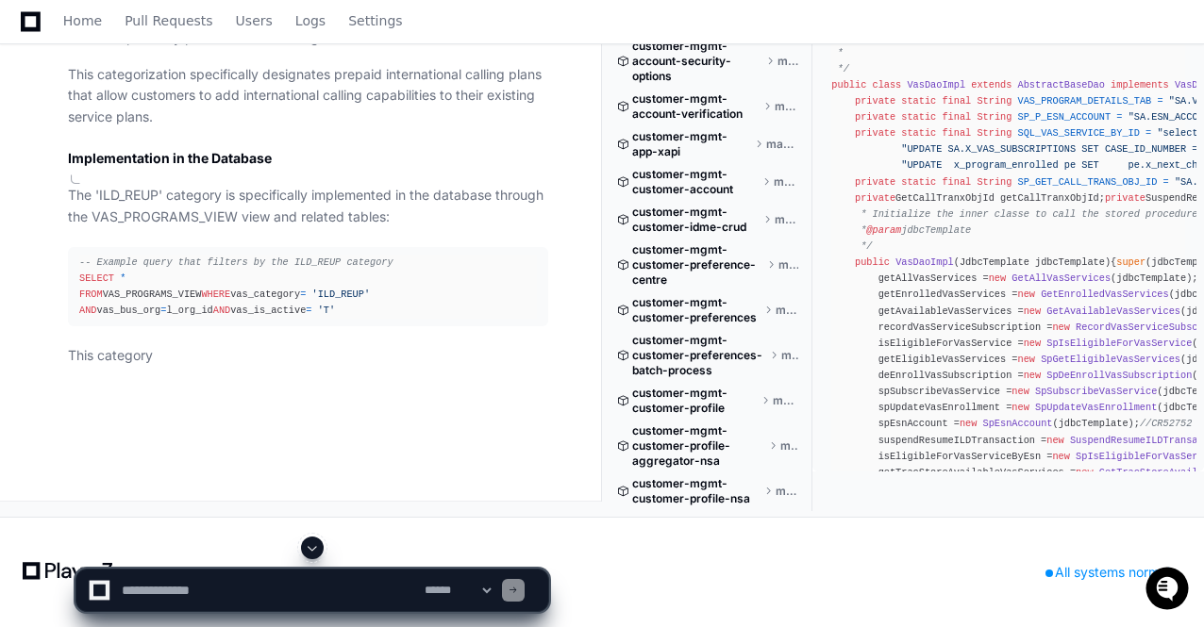
click at [311, 547] on span at bounding box center [312, 547] width 15 height 15
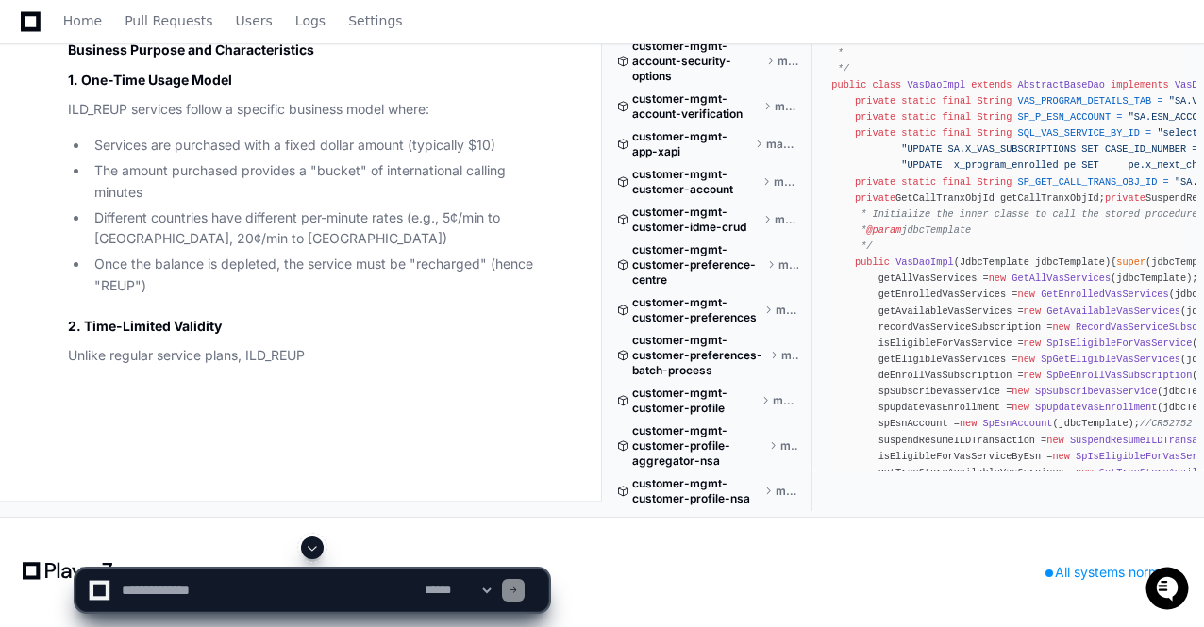
click at [311, 547] on span at bounding box center [312, 547] width 15 height 15
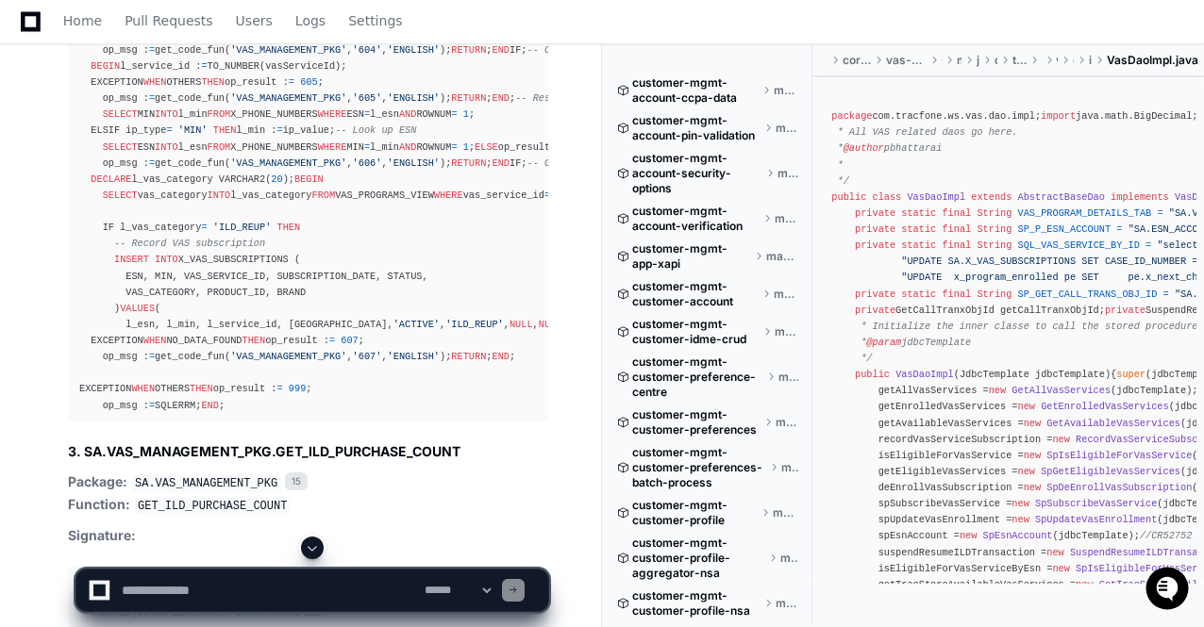
scroll to position [81149, 0]
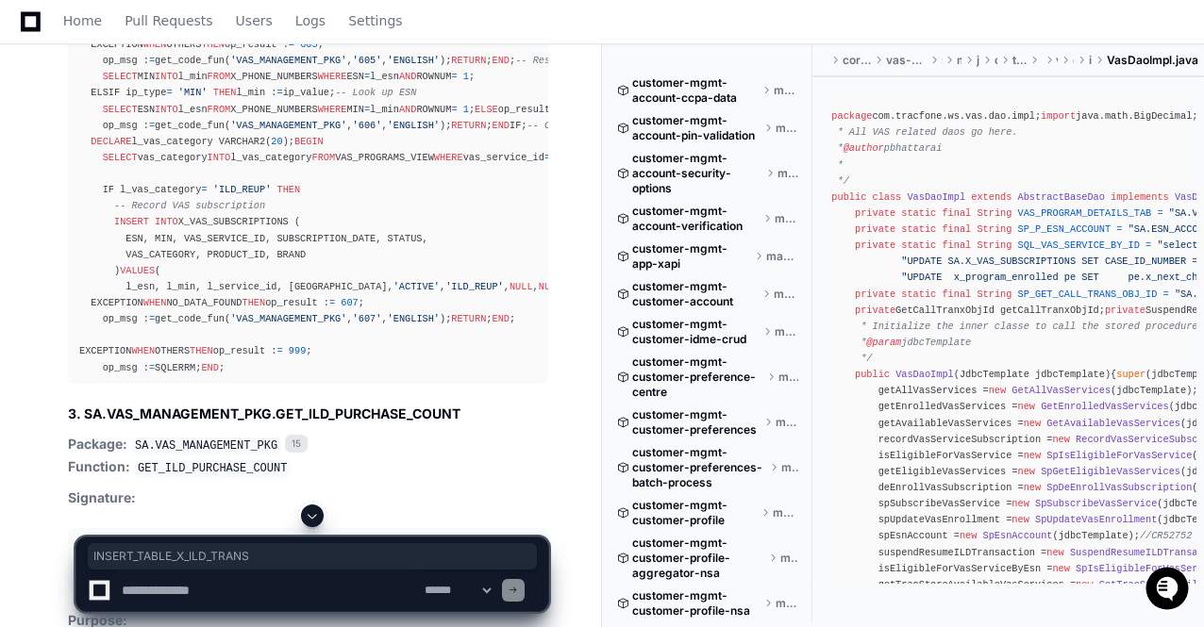
drag, startPoint x: 147, startPoint y: 225, endPoint x: 316, endPoint y: 229, distance: 168.9
copy code "INSERT_TABLE_X_ILD_TRANS"
click at [194, 594] on textarea at bounding box center [269, 591] width 303 height 42
paste textarea "**********"
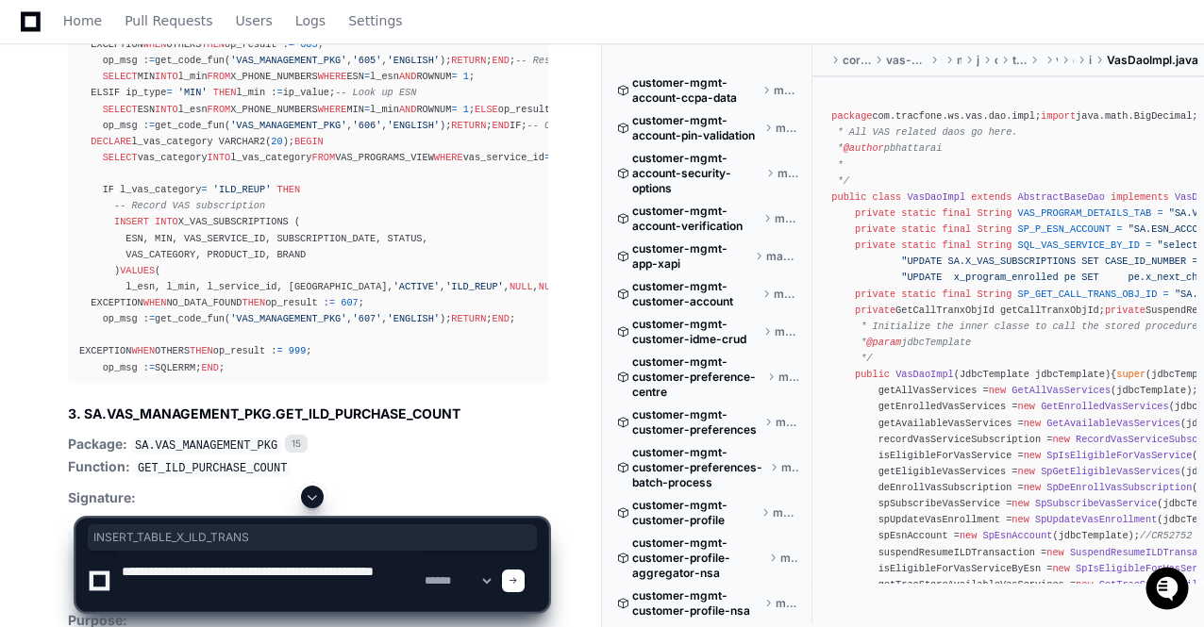
type textarea "**********"
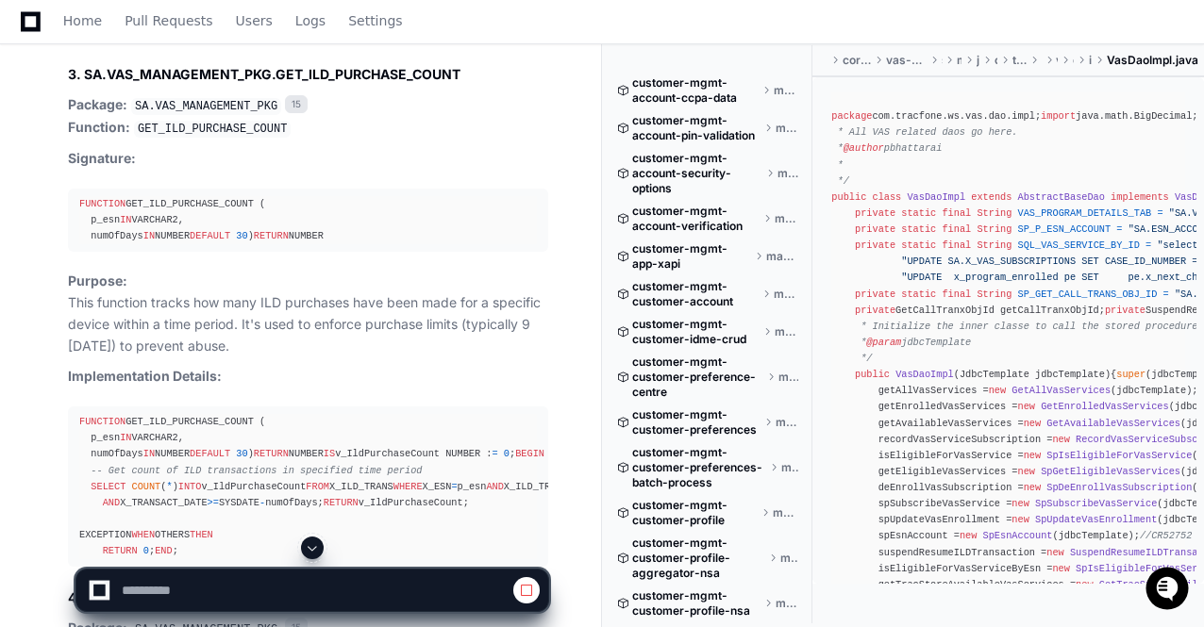
scroll to position [81791, 0]
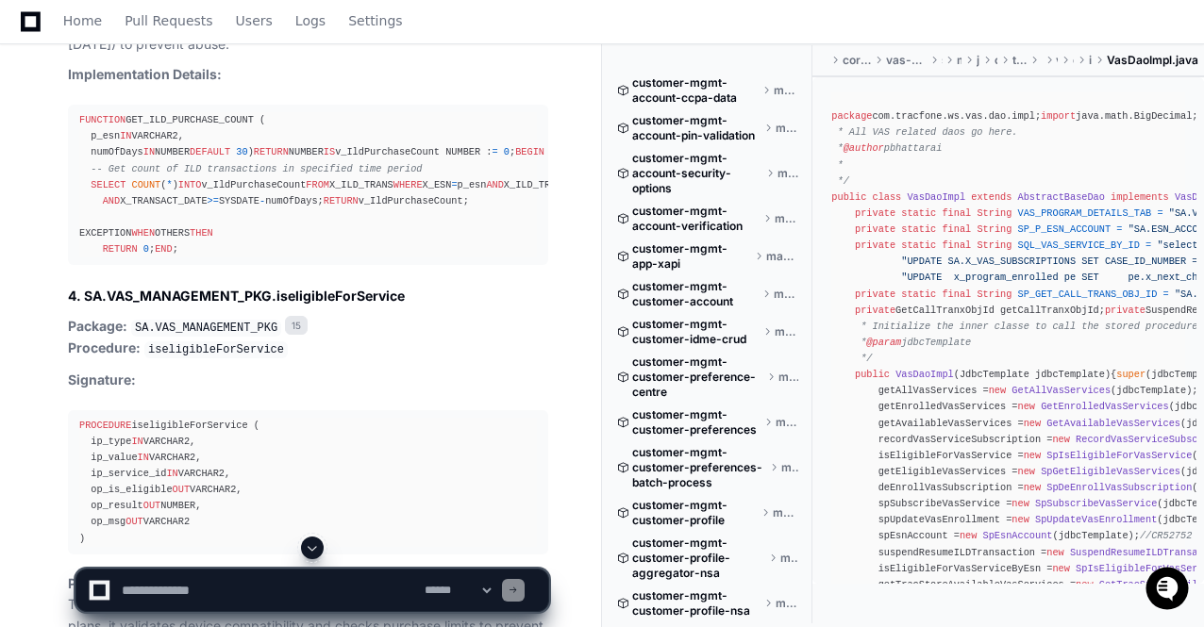
click at [310, 544] on span at bounding box center [312, 547] width 15 height 15
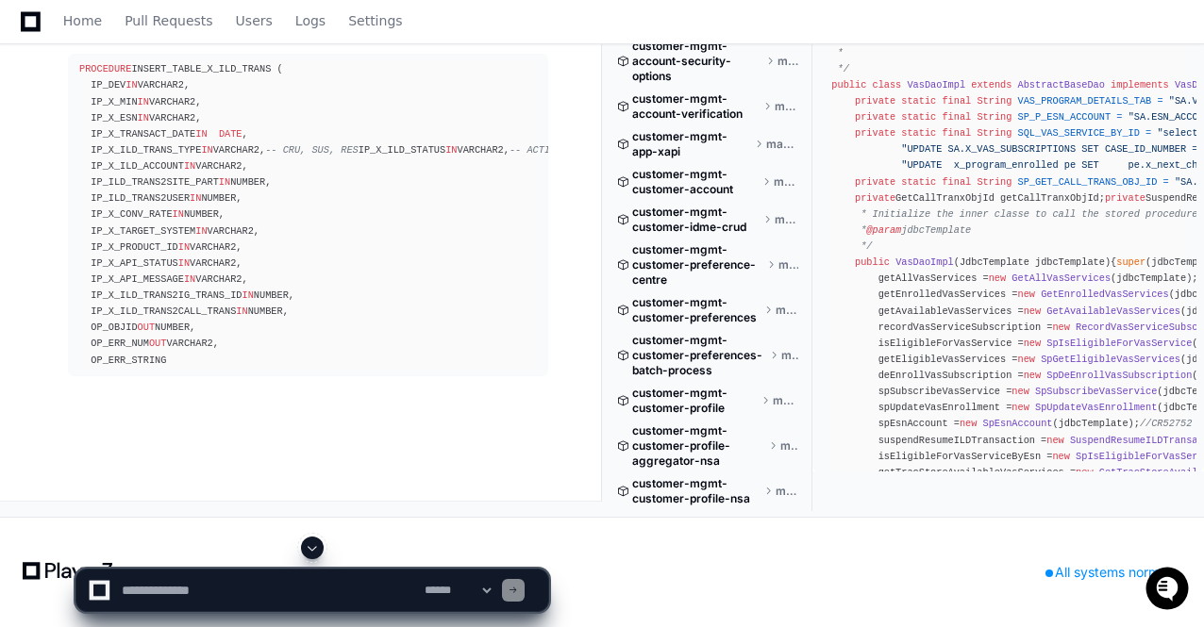
click at [310, 550] on span at bounding box center [312, 547] width 15 height 15
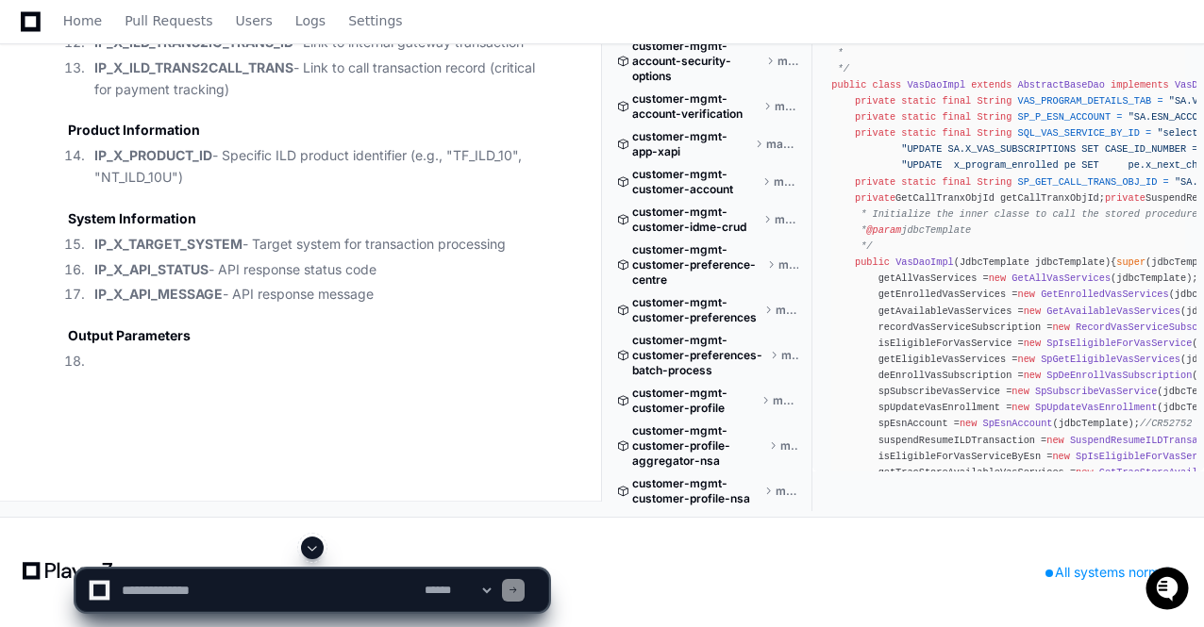
click at [310, 550] on span at bounding box center [312, 547] width 15 height 15
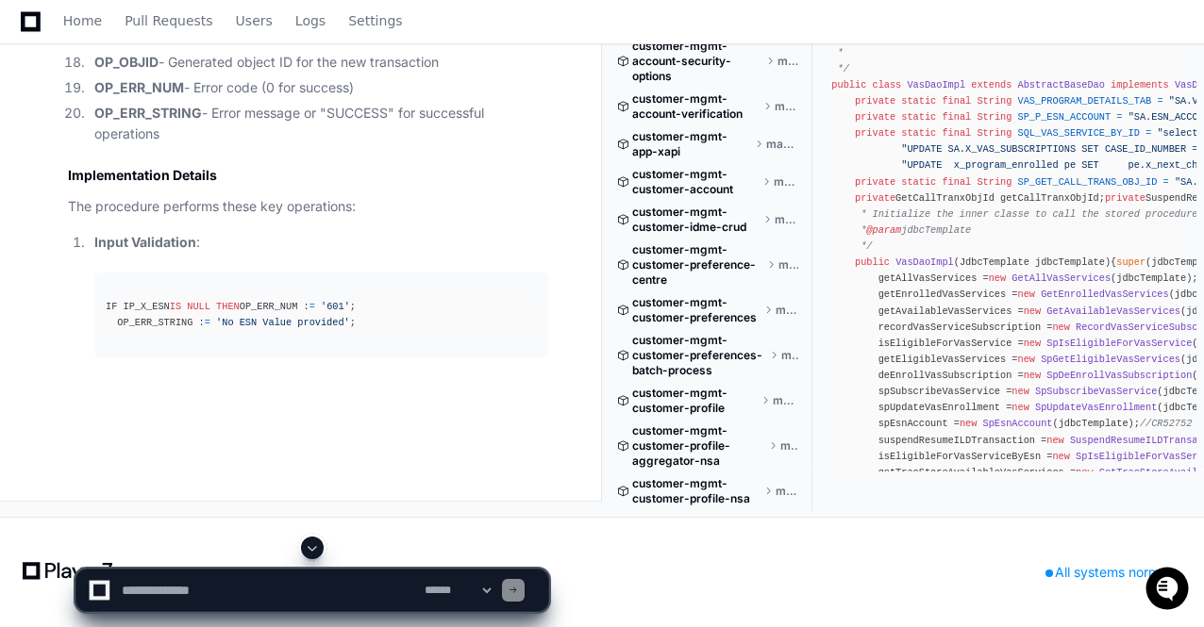
click at [310, 550] on span at bounding box center [312, 547] width 15 height 15
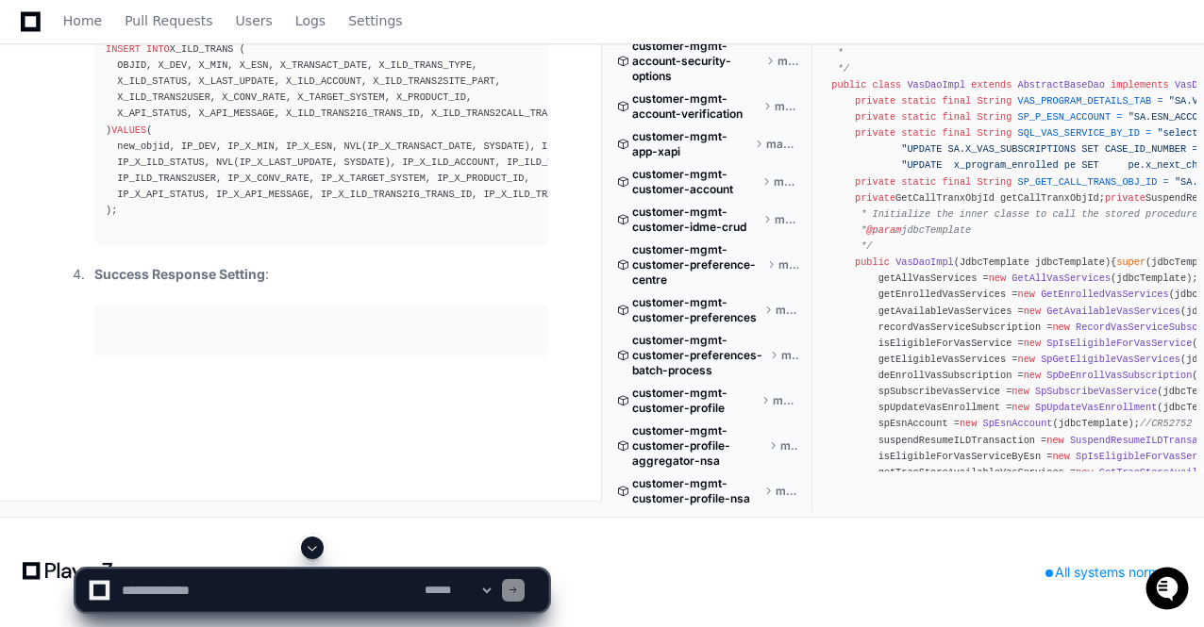
click at [310, 550] on span at bounding box center [312, 547] width 15 height 15
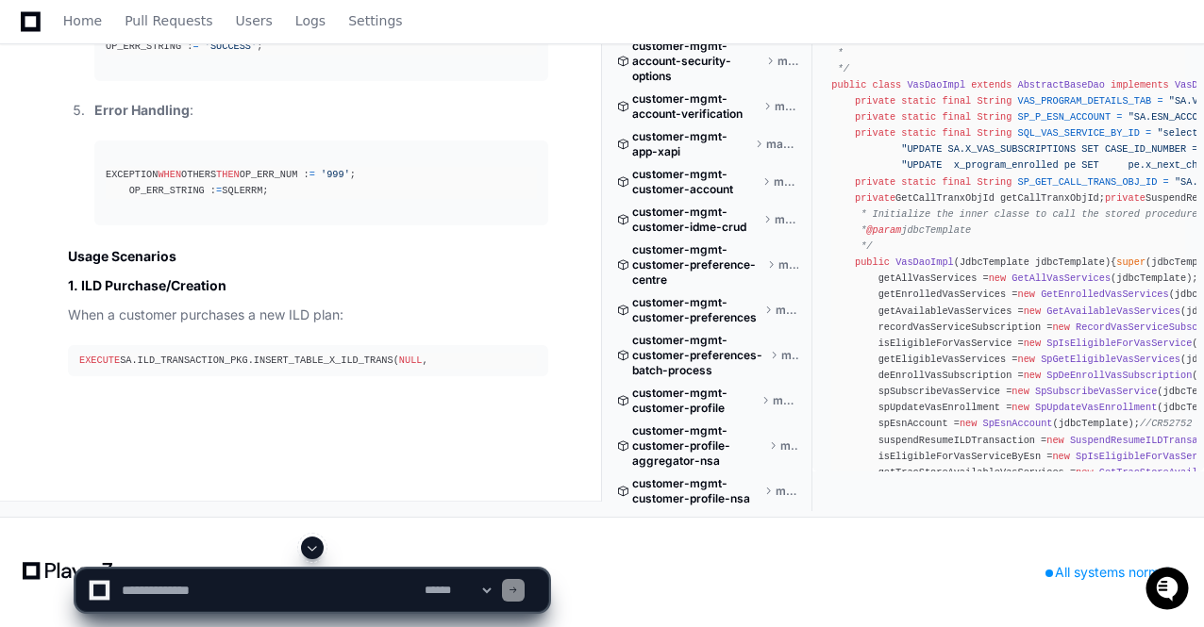
click at [315, 550] on span at bounding box center [312, 547] width 15 height 15
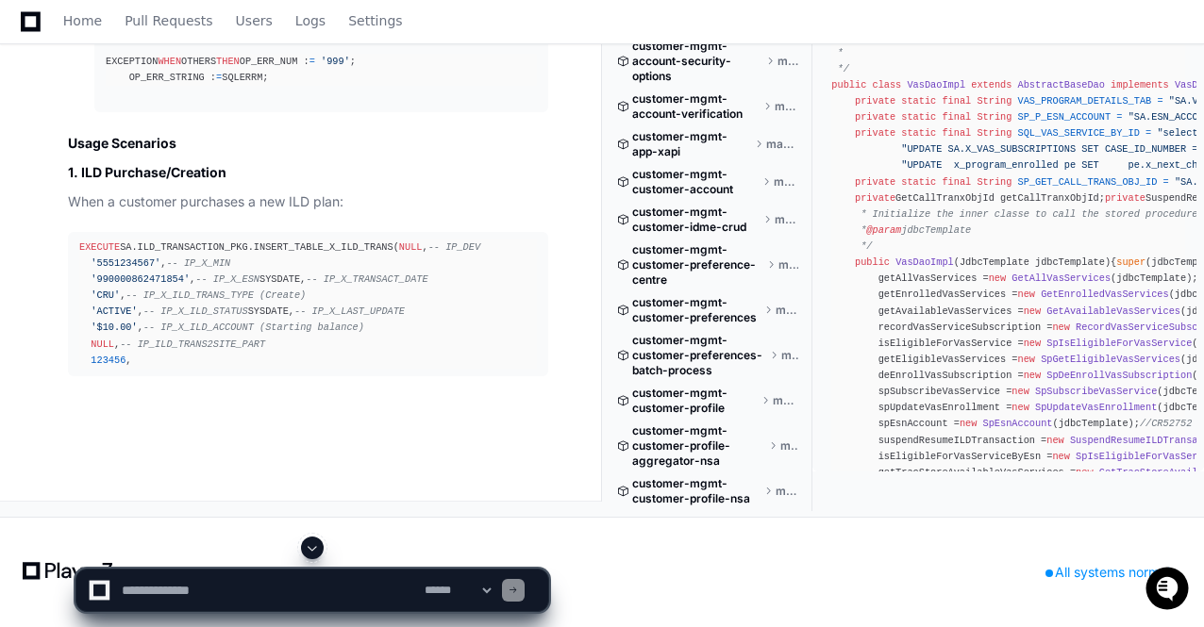
click at [315, 544] on span at bounding box center [312, 547] width 15 height 15
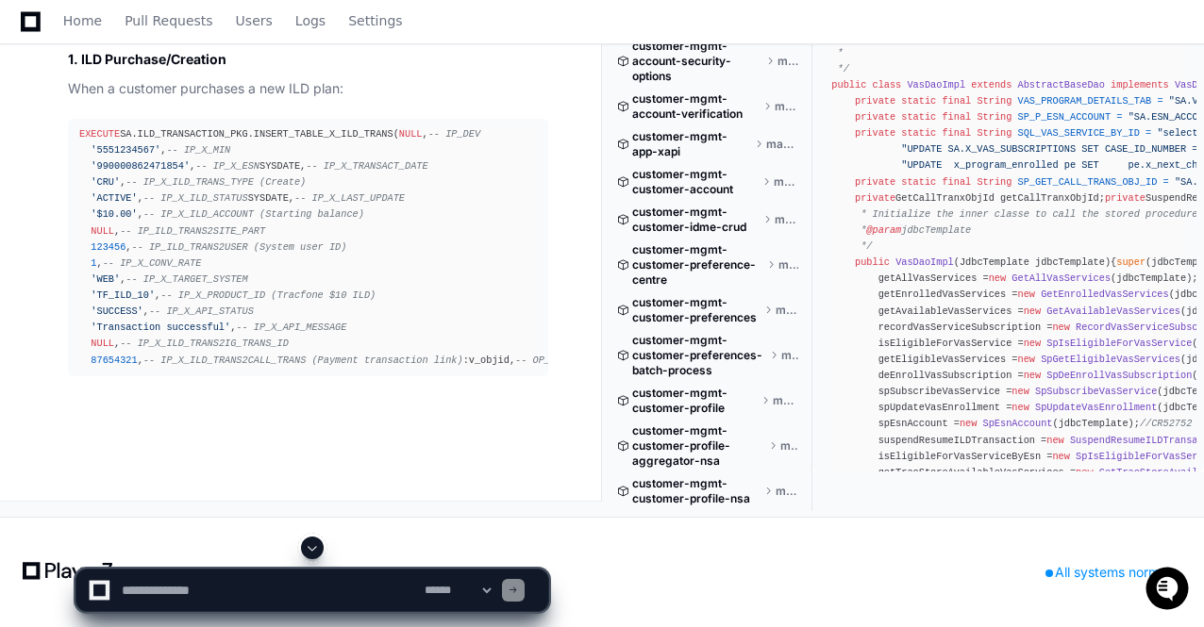
click at [315, 544] on span at bounding box center [312, 547] width 15 height 15
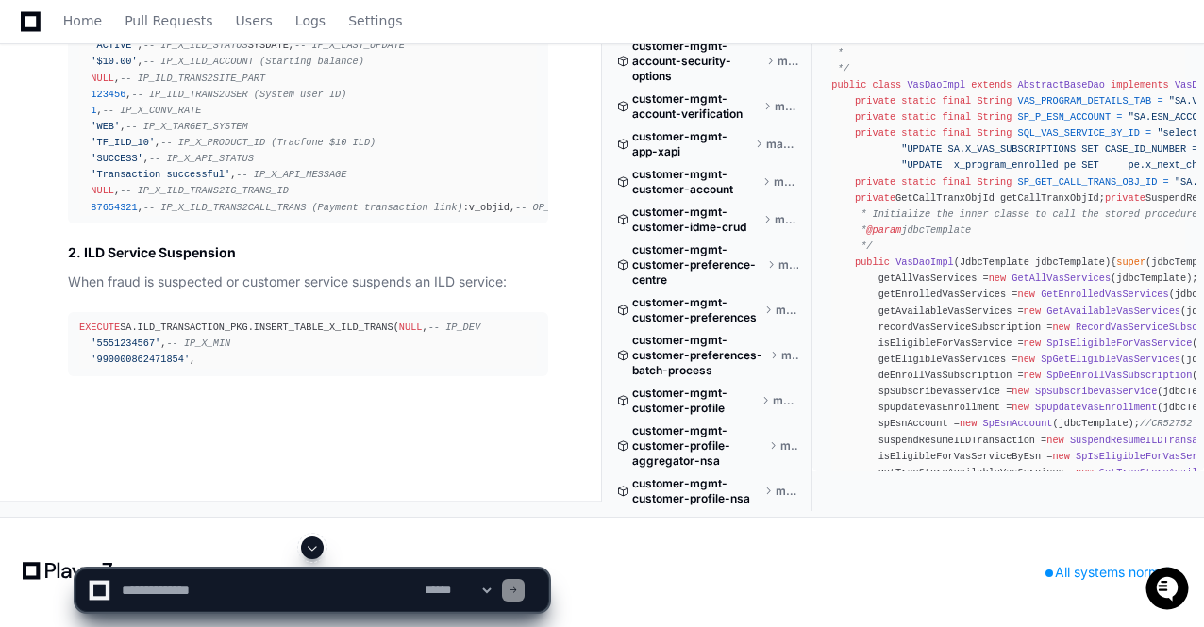
click at [315, 544] on span at bounding box center [312, 547] width 15 height 15
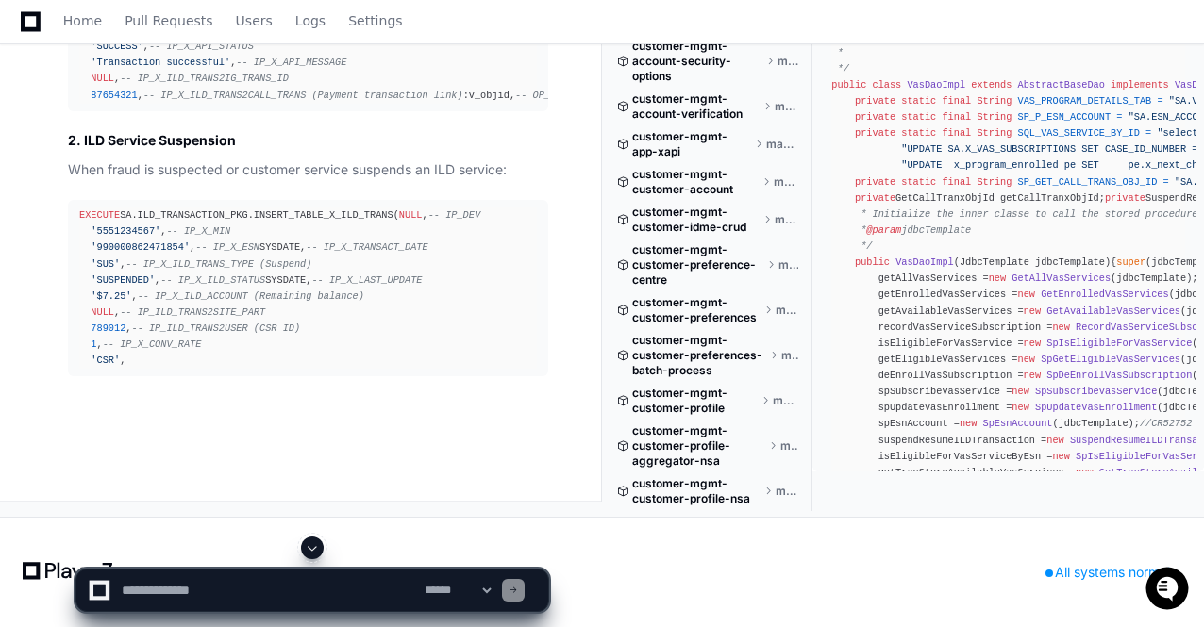
click at [311, 546] on span at bounding box center [312, 547] width 15 height 15
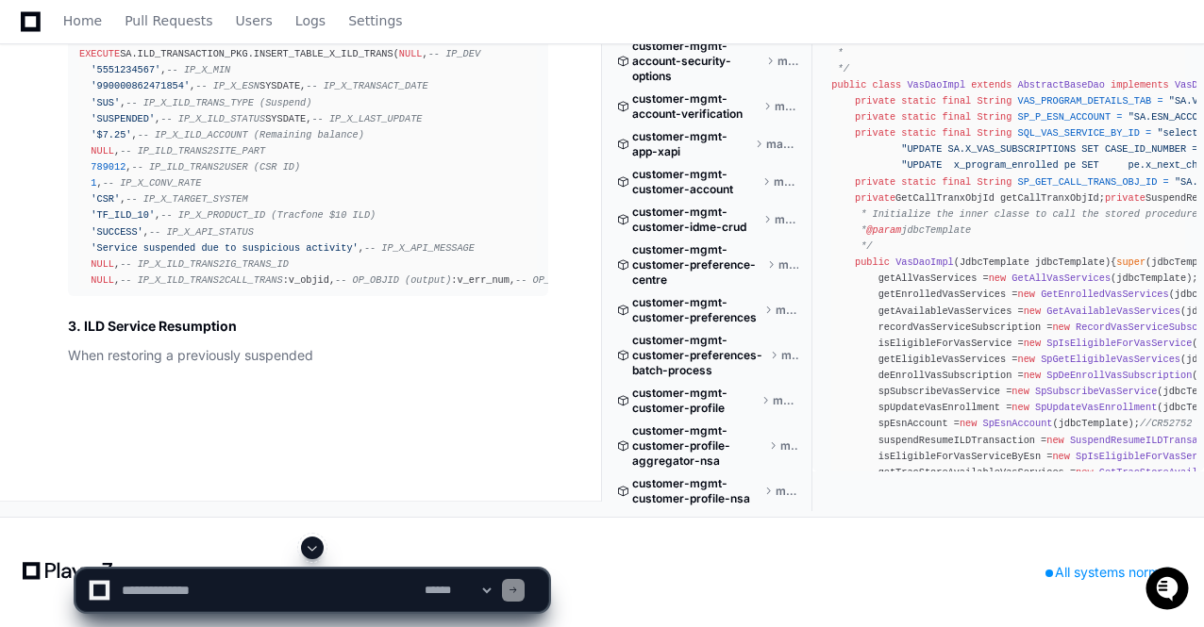
click at [313, 546] on span at bounding box center [312, 547] width 15 height 15
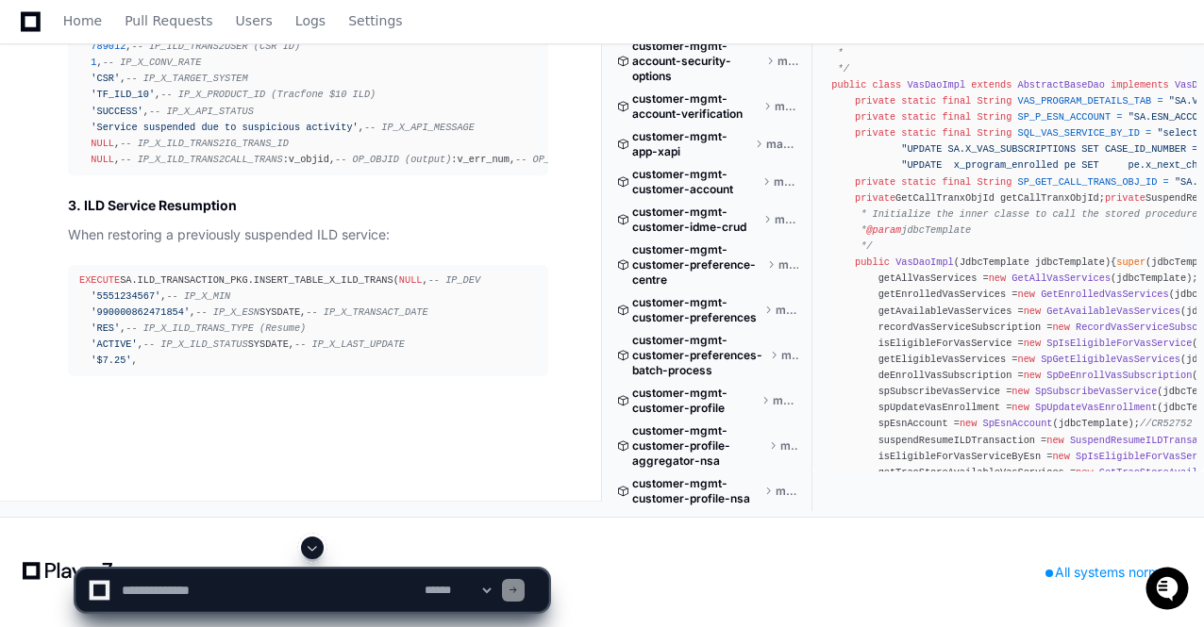
click at [319, 555] on span at bounding box center [312, 547] width 15 height 15
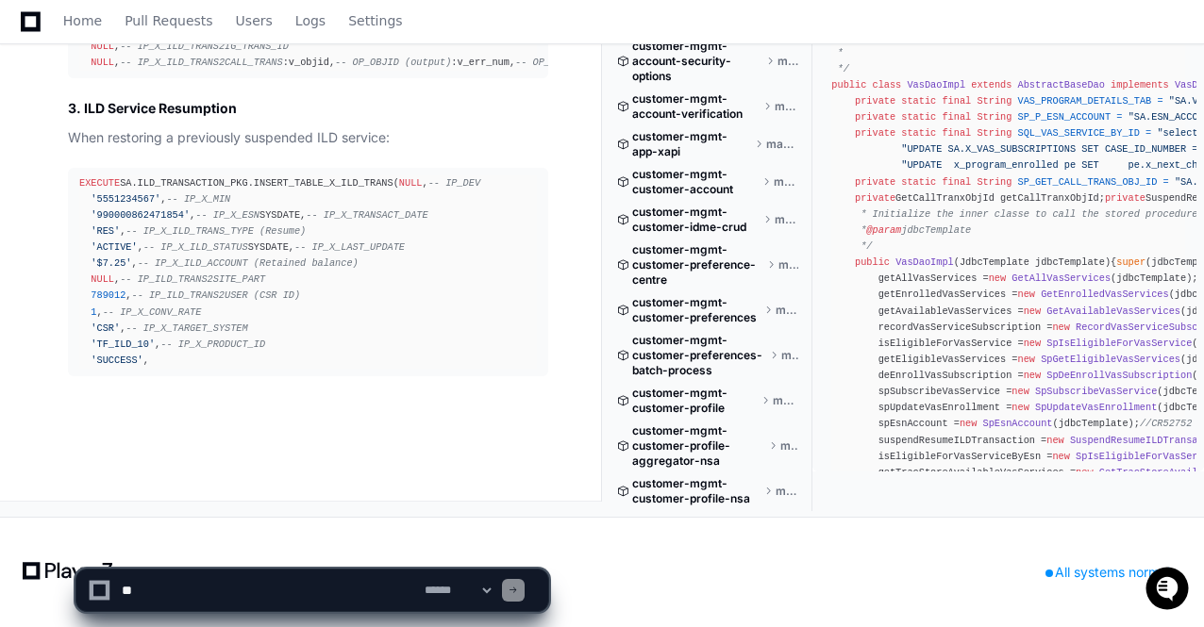
scroll to position [95940, 0]
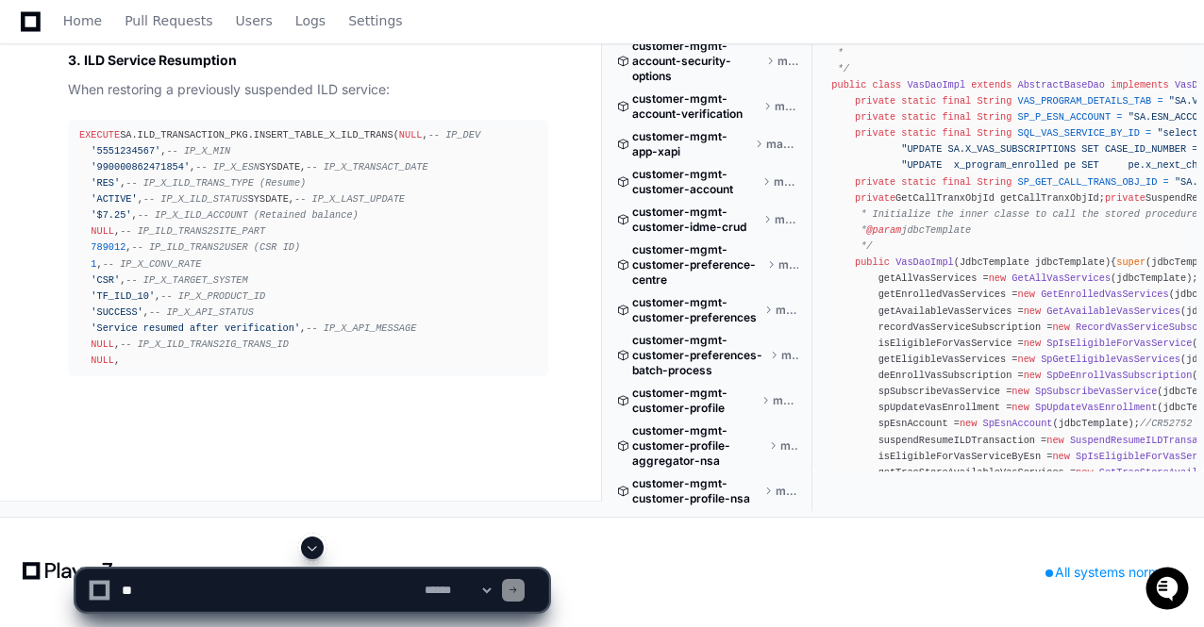
click at [315, 546] on span at bounding box center [312, 547] width 15 height 15
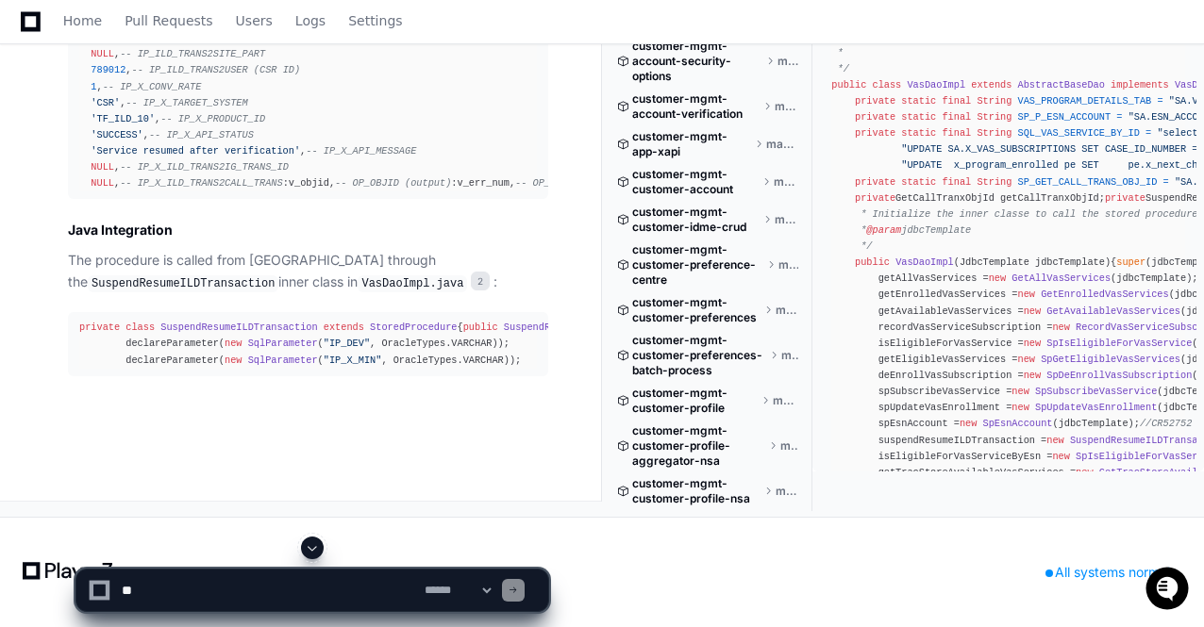
click at [315, 546] on span at bounding box center [312, 547] width 15 height 15
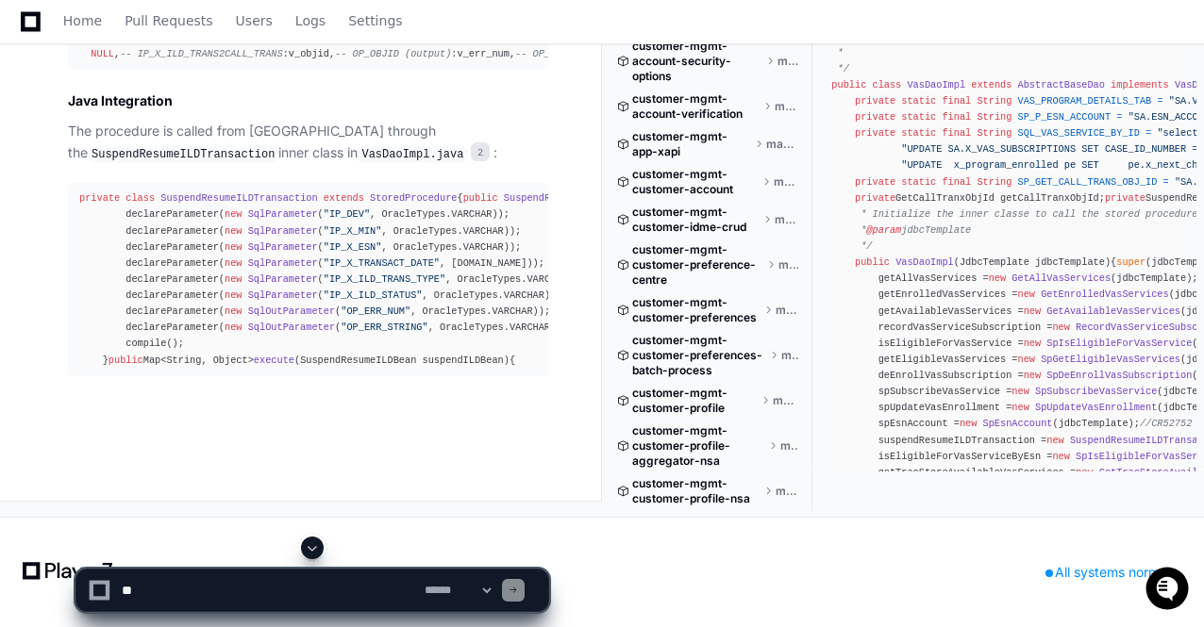
click at [311, 556] on span at bounding box center [312, 547] width 15 height 15
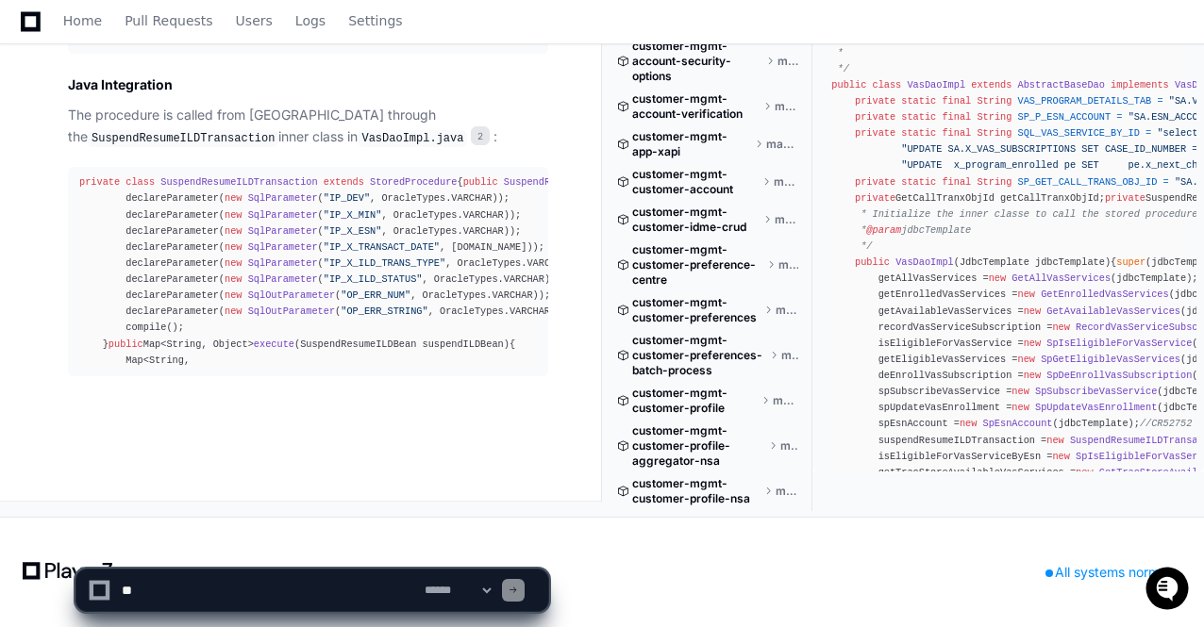
scroll to position [96552, 0]
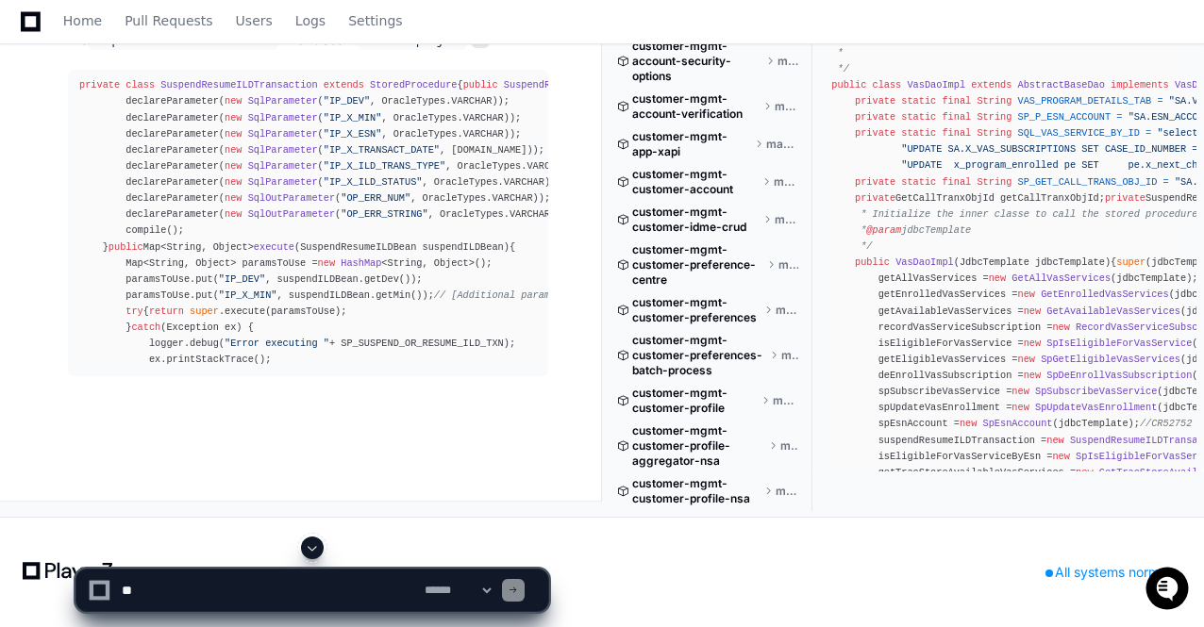
click at [319, 552] on span at bounding box center [312, 547] width 15 height 15
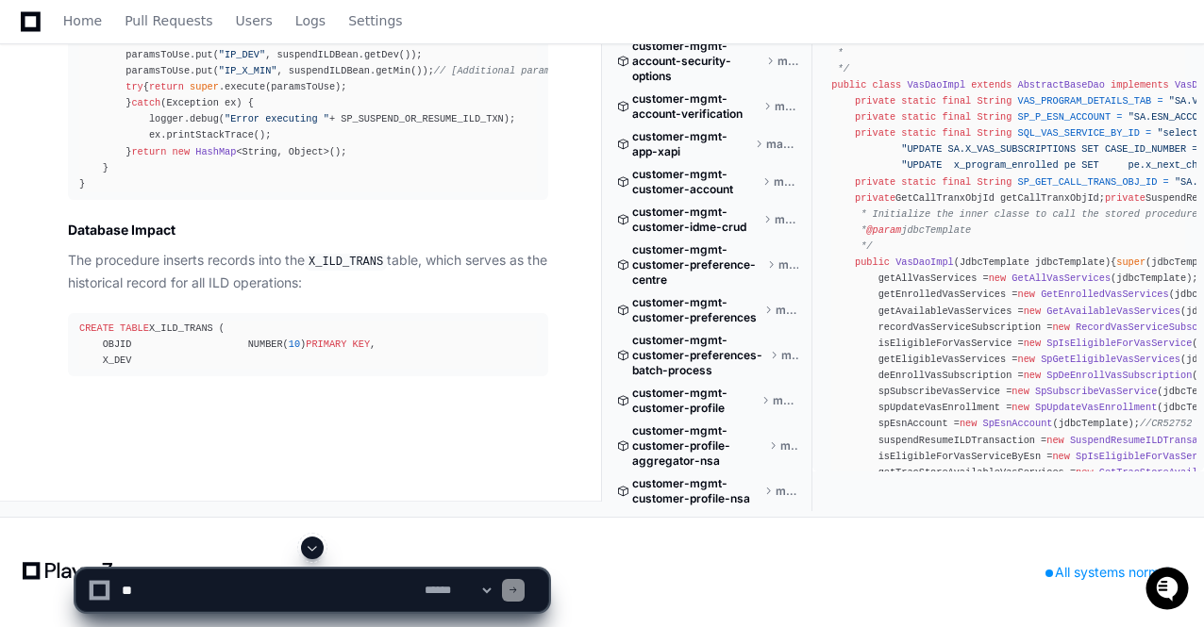
click at [316, 550] on span at bounding box center [312, 547] width 15 height 15
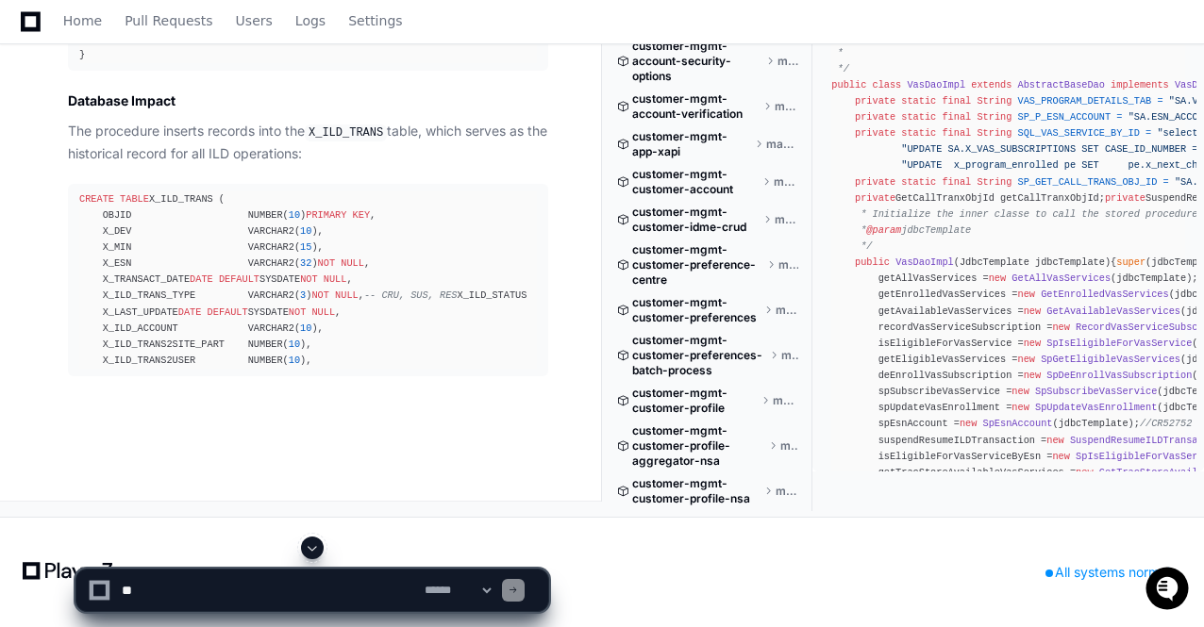
click at [309, 554] on span at bounding box center [312, 547] width 15 height 15
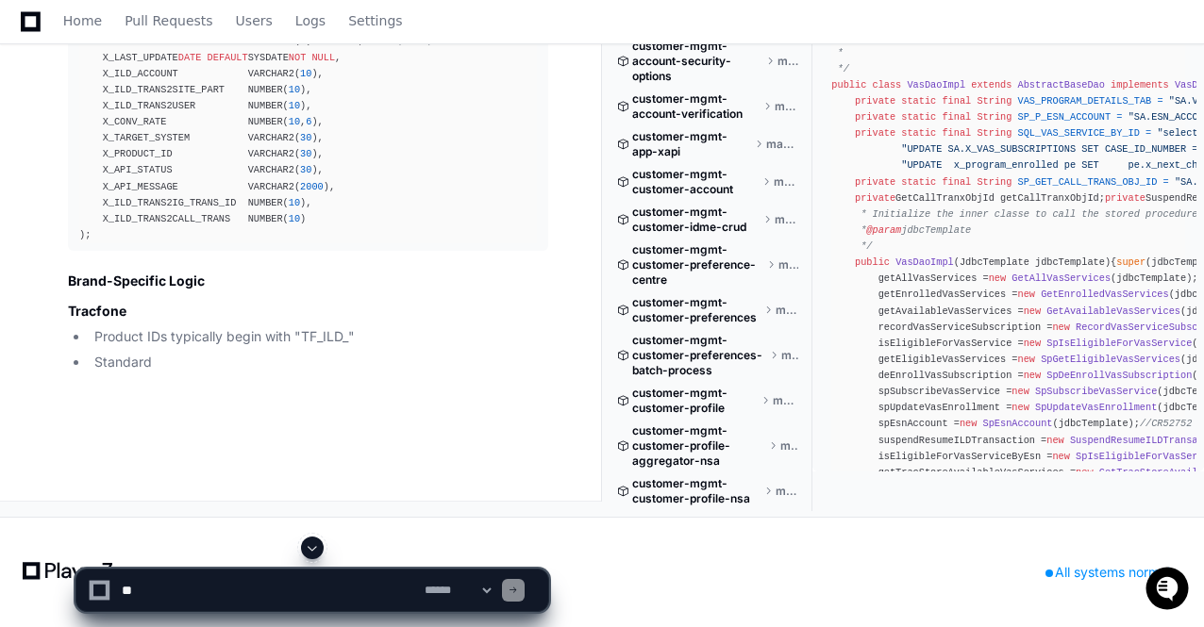
click at [309, 554] on span at bounding box center [312, 547] width 15 height 15
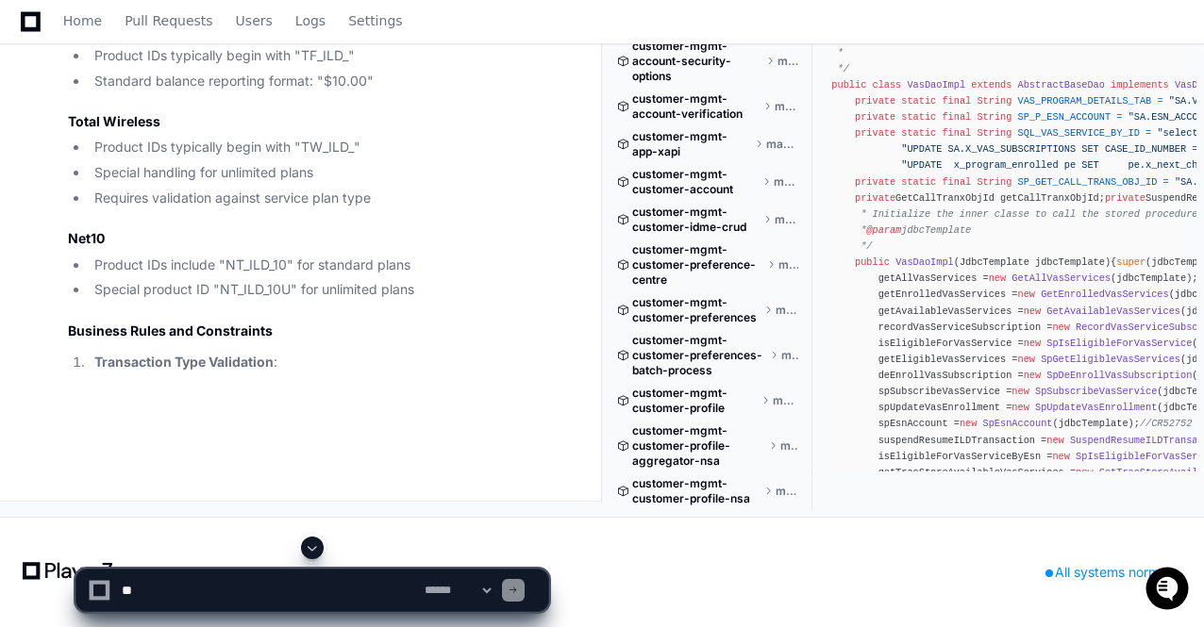
click at [309, 554] on span at bounding box center [312, 547] width 15 height 15
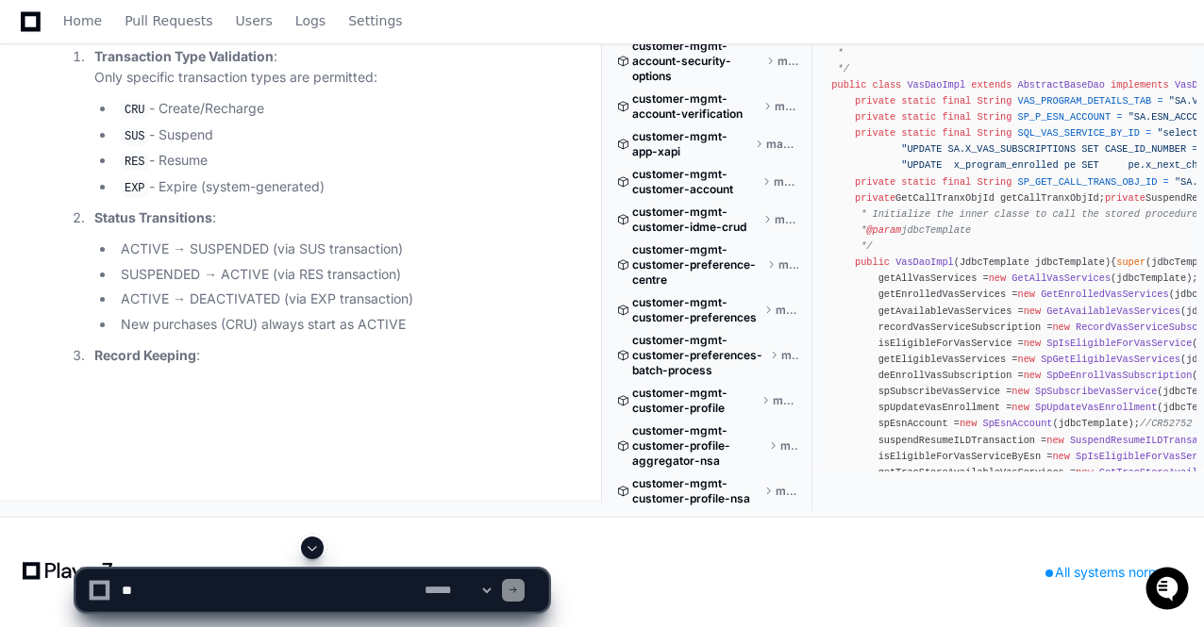
click at [309, 554] on span at bounding box center [312, 547] width 15 height 15
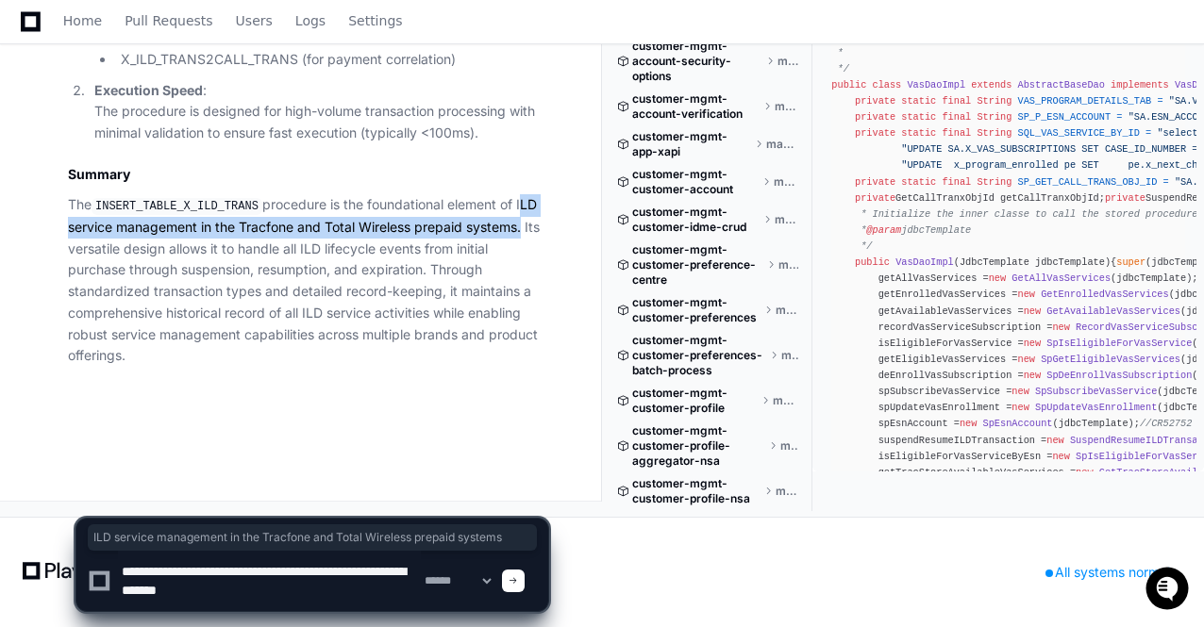
drag, startPoint x: 513, startPoint y: 202, endPoint x: 522, endPoint y: 227, distance: 26.8
click at [522, 227] on p "The INSERT_TABLE_X_ILD_TRANS procedure is the foundational element of ILD servi…" at bounding box center [308, 280] width 480 height 173
copy p "ILD service management in the Tracfone and Total Wireless prepaid systems"
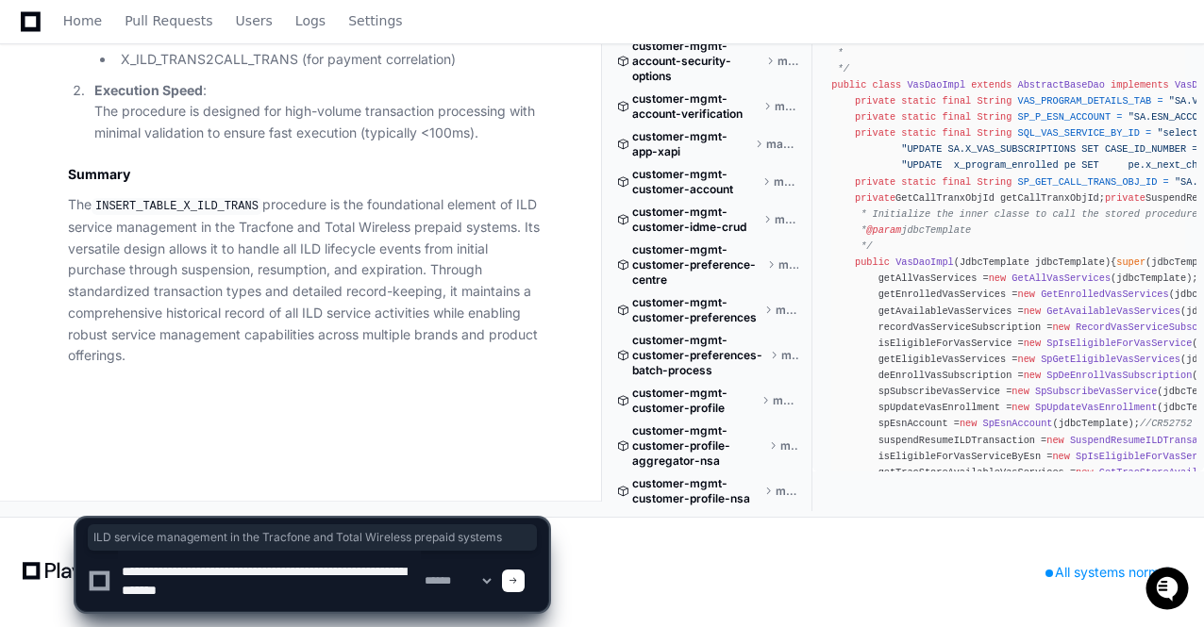
click at [270, 588] on textarea at bounding box center [269, 581] width 303 height 60
paste textarea "**********"
type textarea "**********"
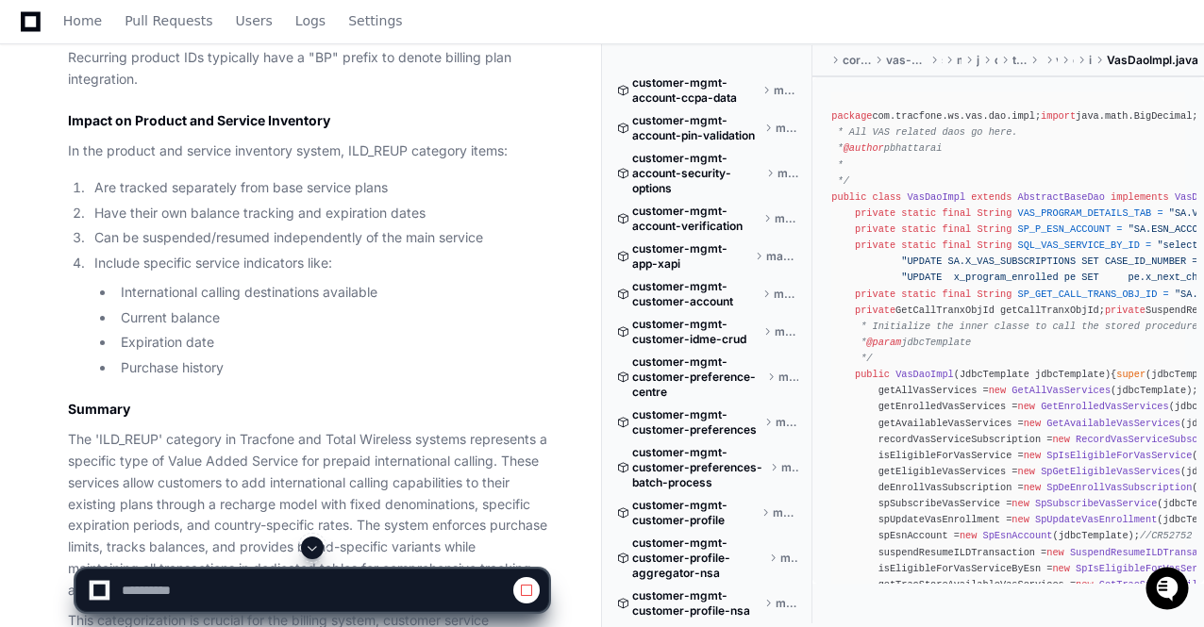
scroll to position [86735, 0]
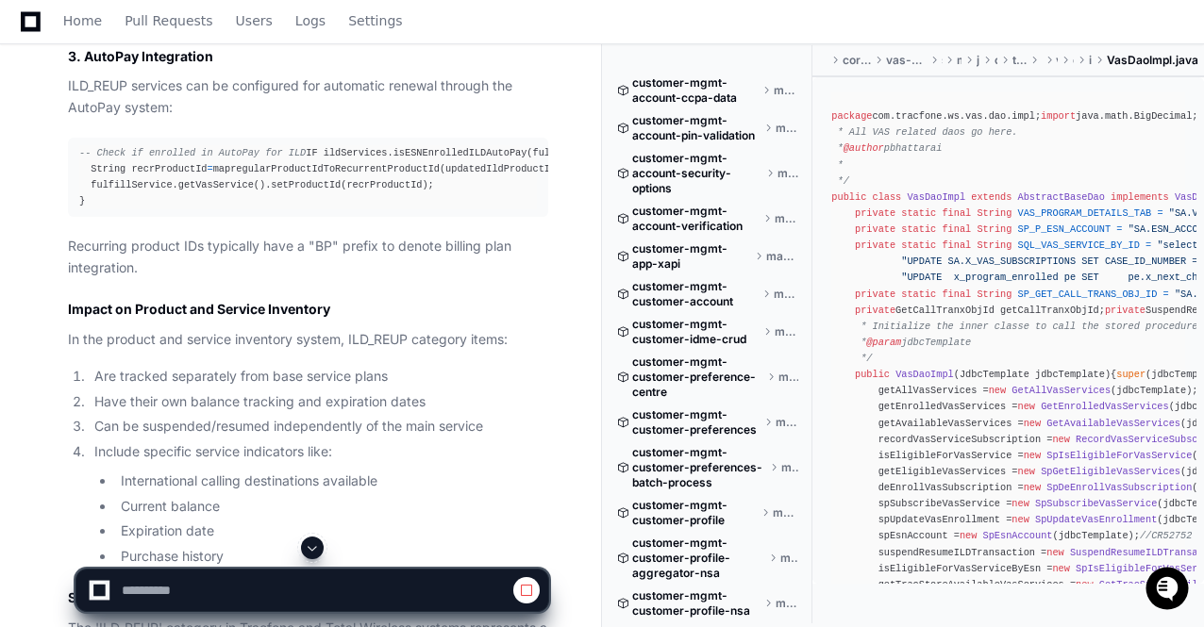
click at [313, 552] on span at bounding box center [312, 547] width 15 height 15
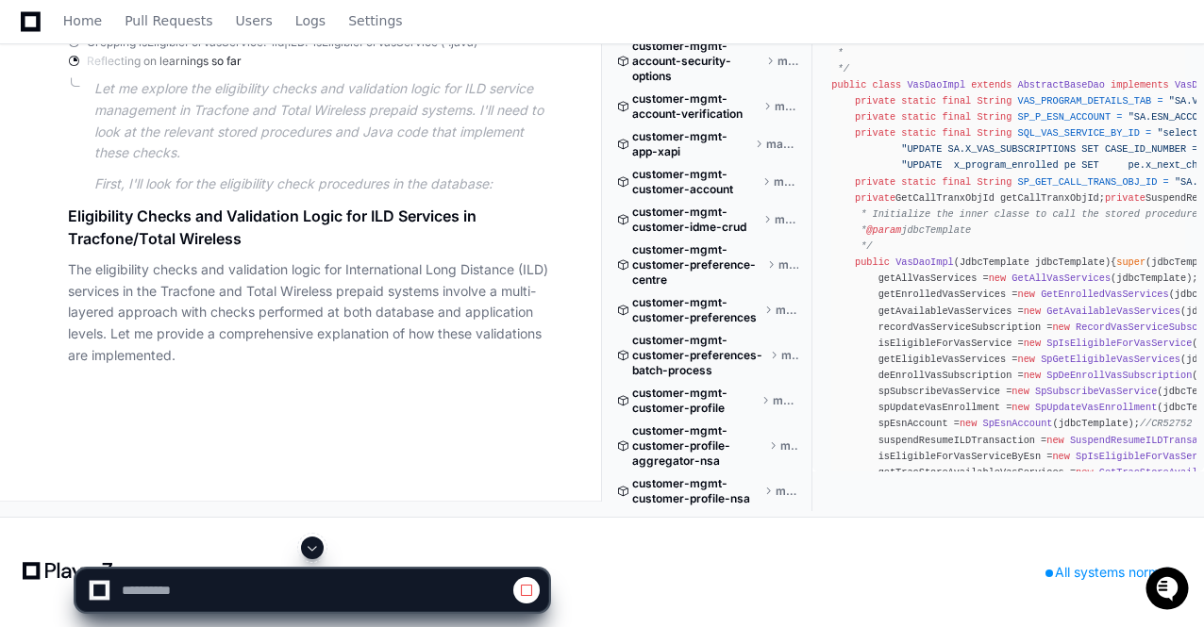
click at [315, 549] on span at bounding box center [312, 547] width 15 height 15
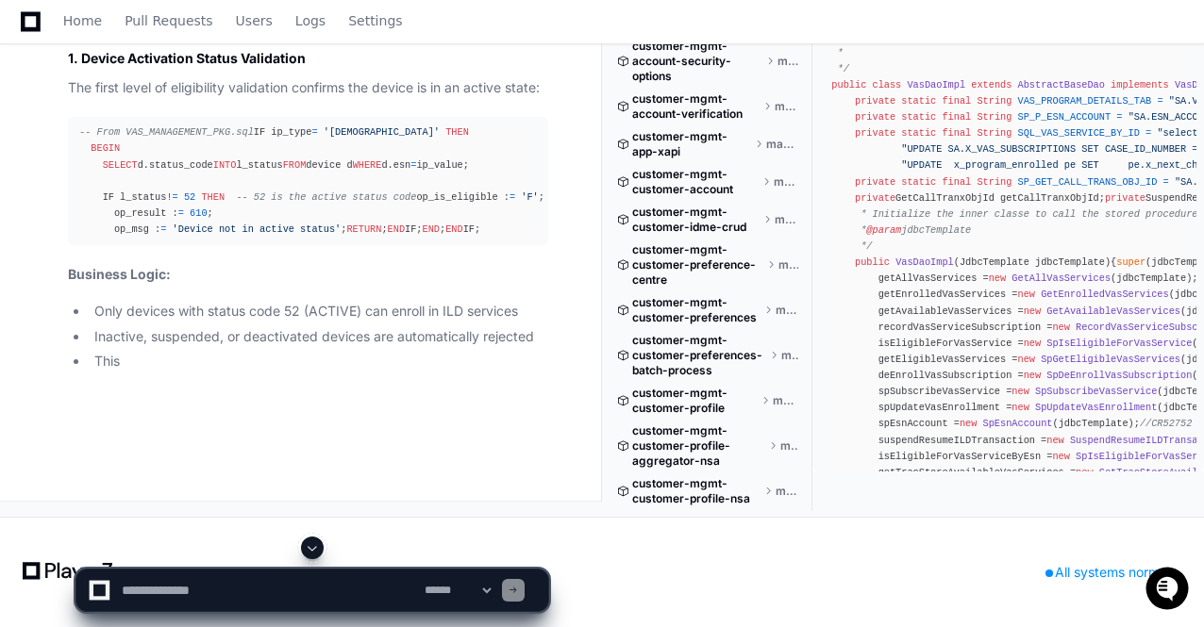
click at [315, 552] on span at bounding box center [312, 547] width 15 height 15
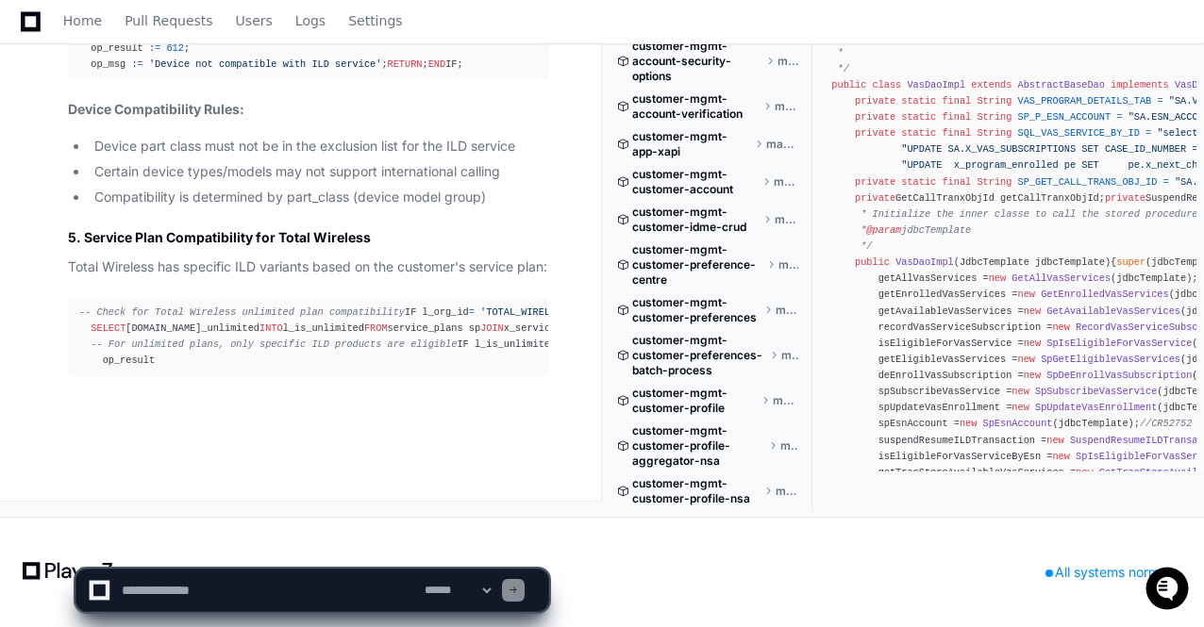
scroll to position [102966, 0]
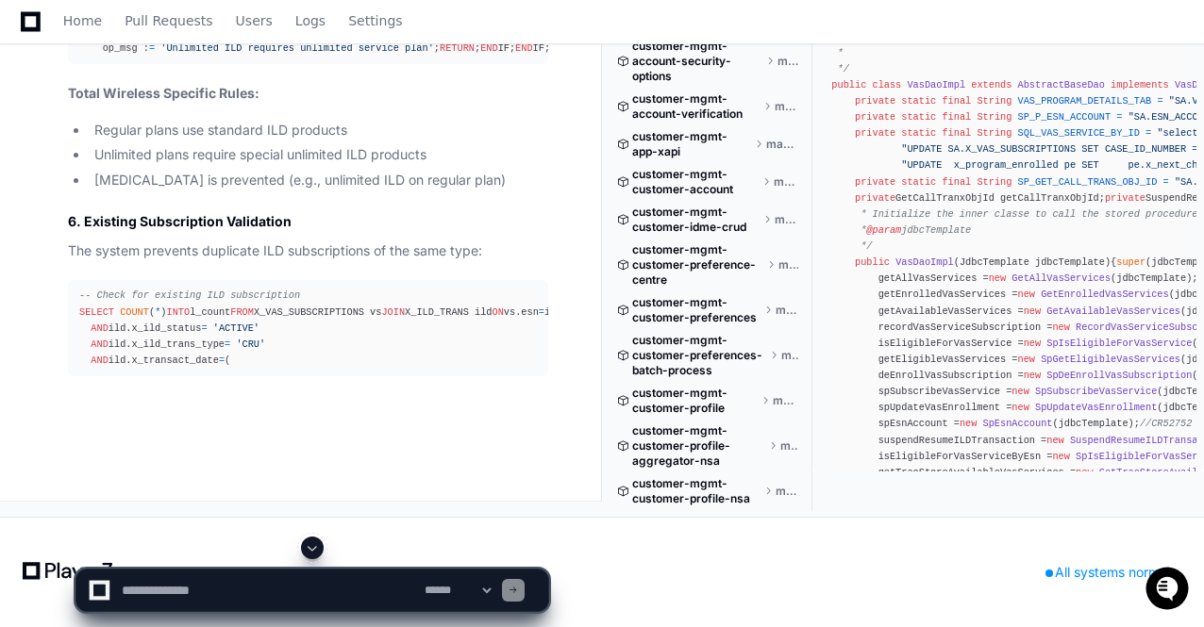
click at [311, 553] on span at bounding box center [312, 547] width 15 height 15
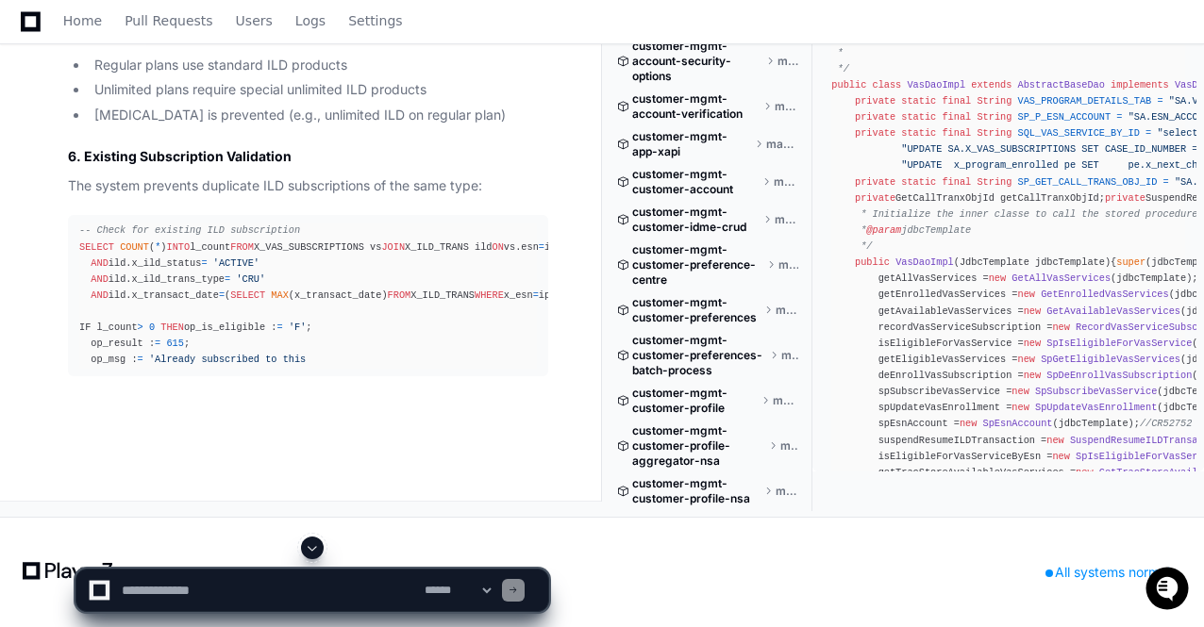
click at [311, 553] on span at bounding box center [312, 547] width 15 height 15
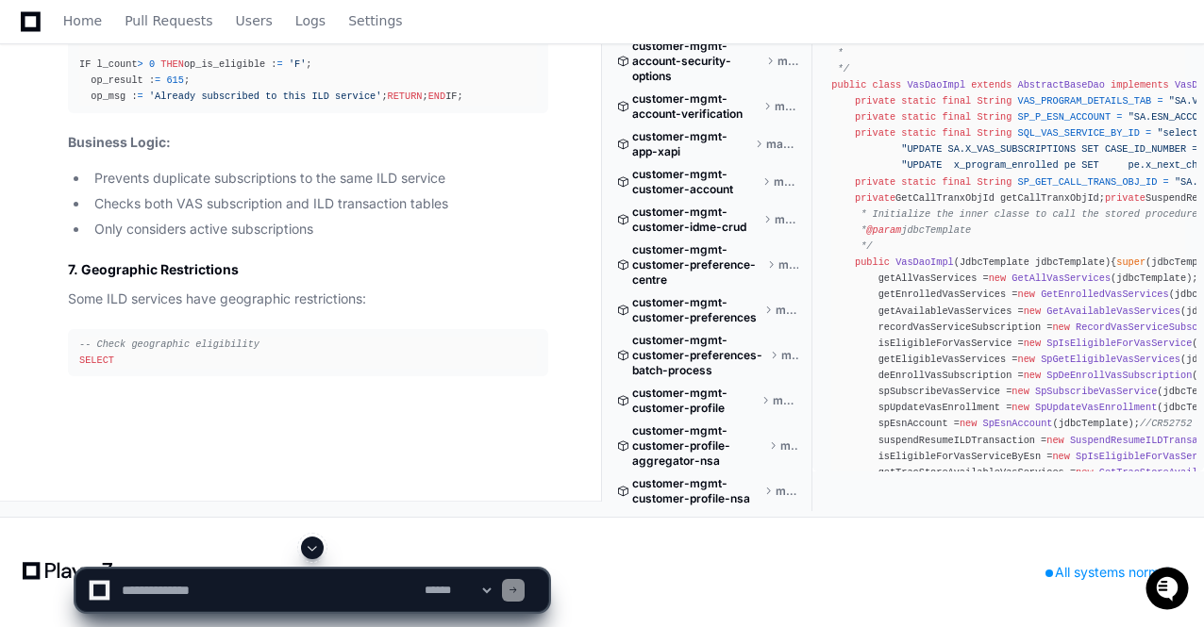
click at [311, 553] on span at bounding box center [312, 547] width 15 height 15
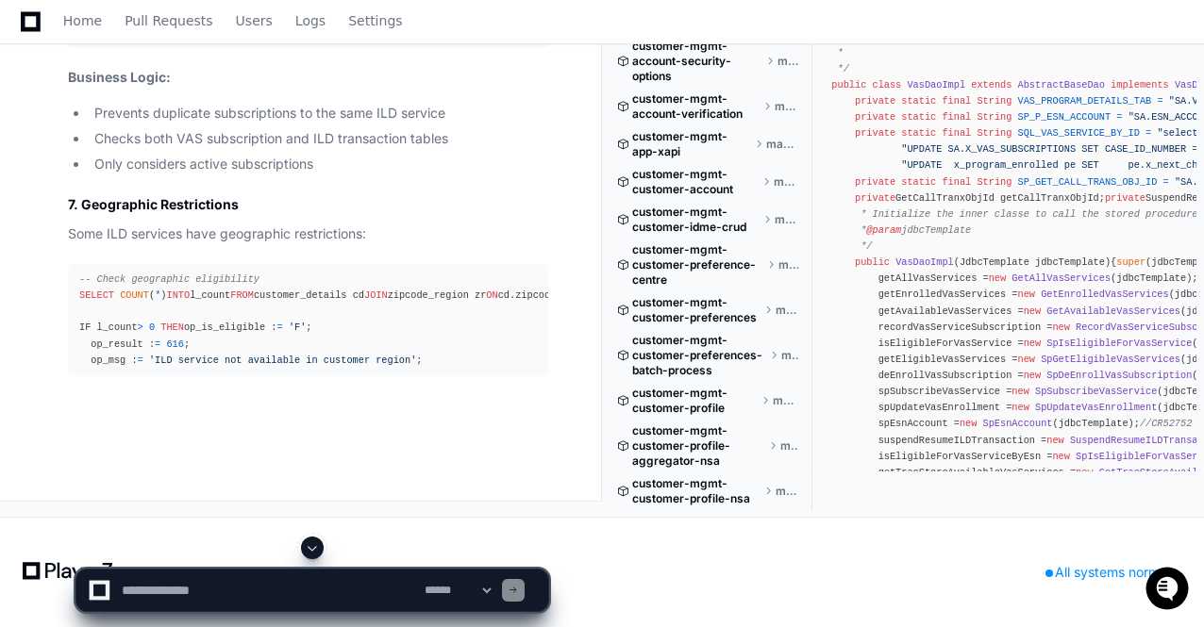
click at [311, 553] on span at bounding box center [312, 547] width 15 height 15
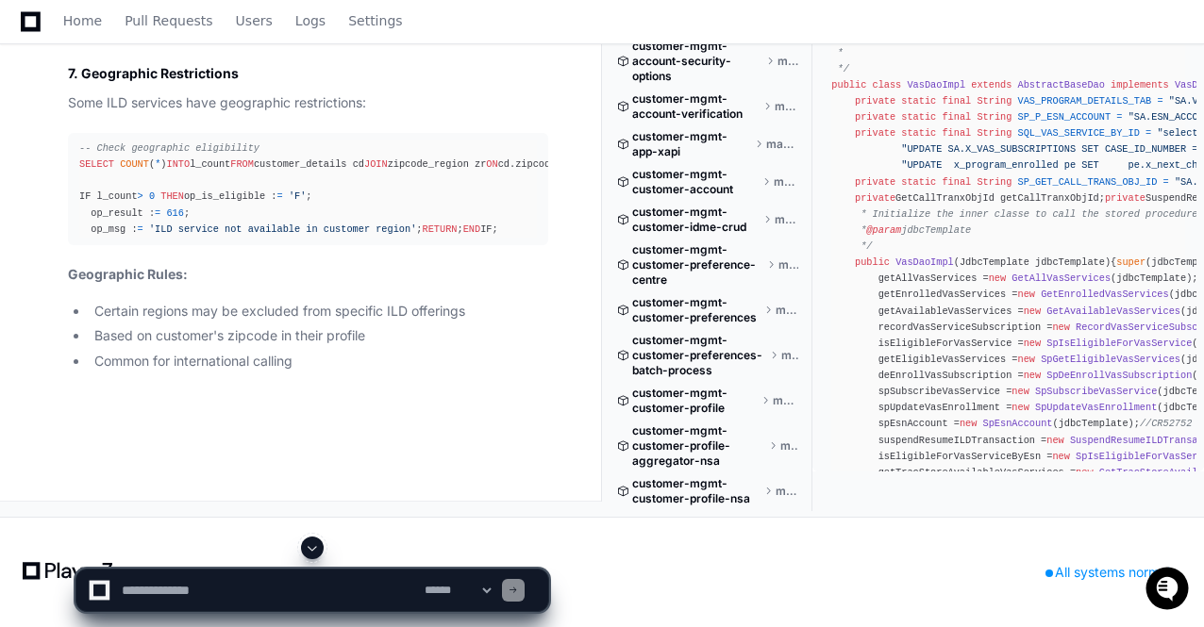
click at [311, 553] on span at bounding box center [312, 547] width 15 height 15
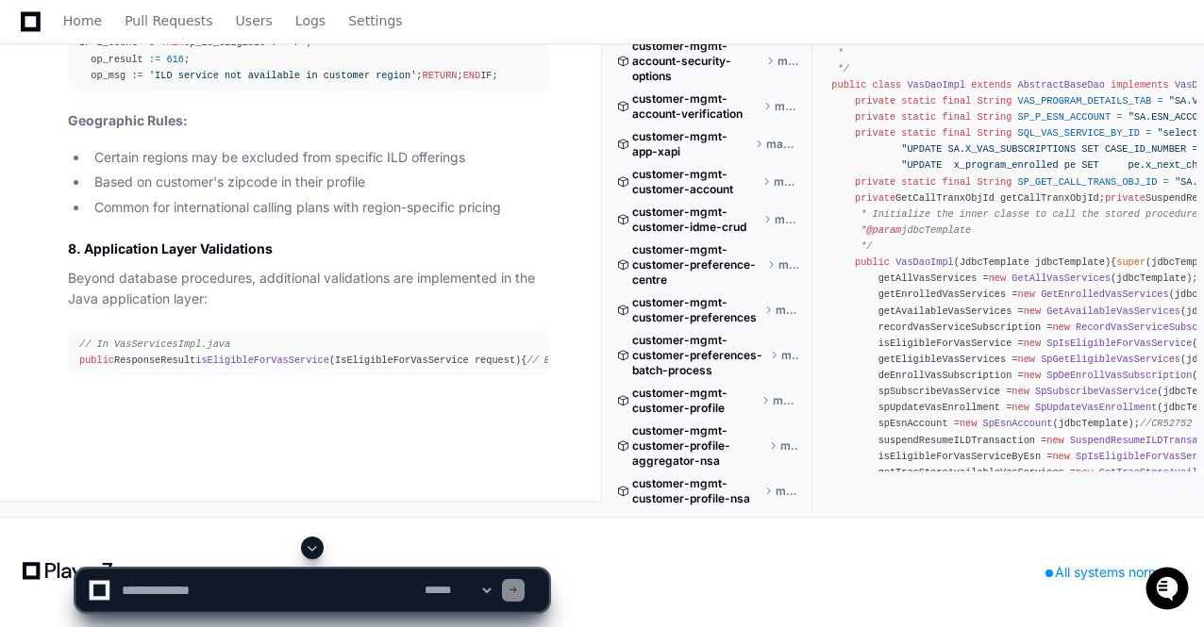
click at [317, 551] on span at bounding box center [312, 547] width 15 height 15
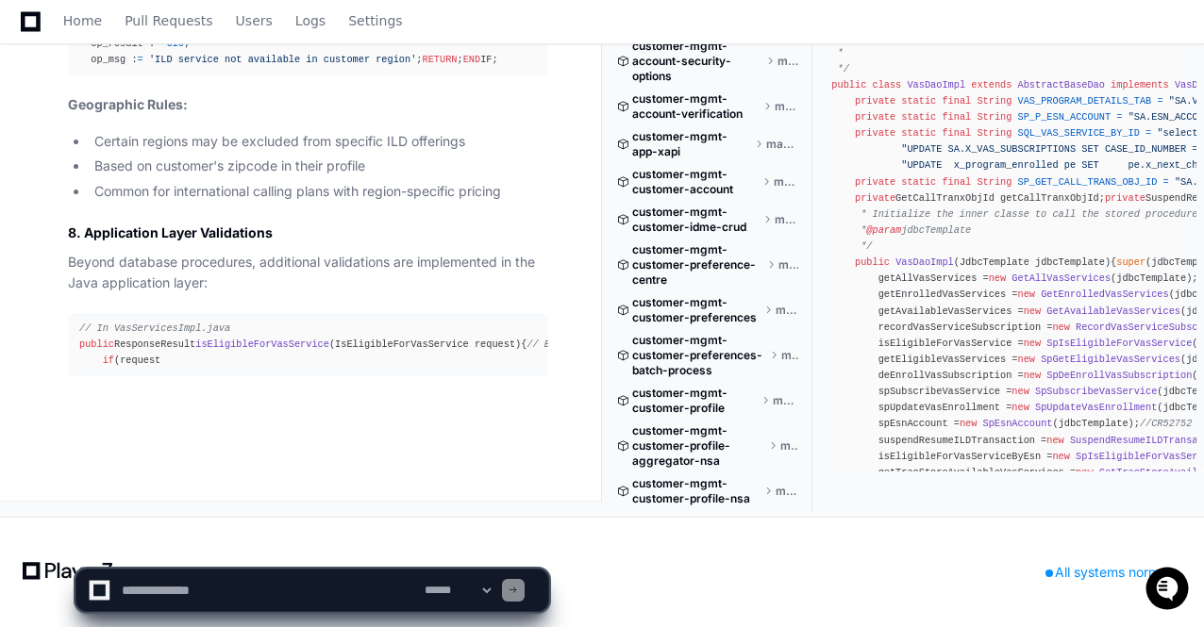
scroll to position [104506, 0]
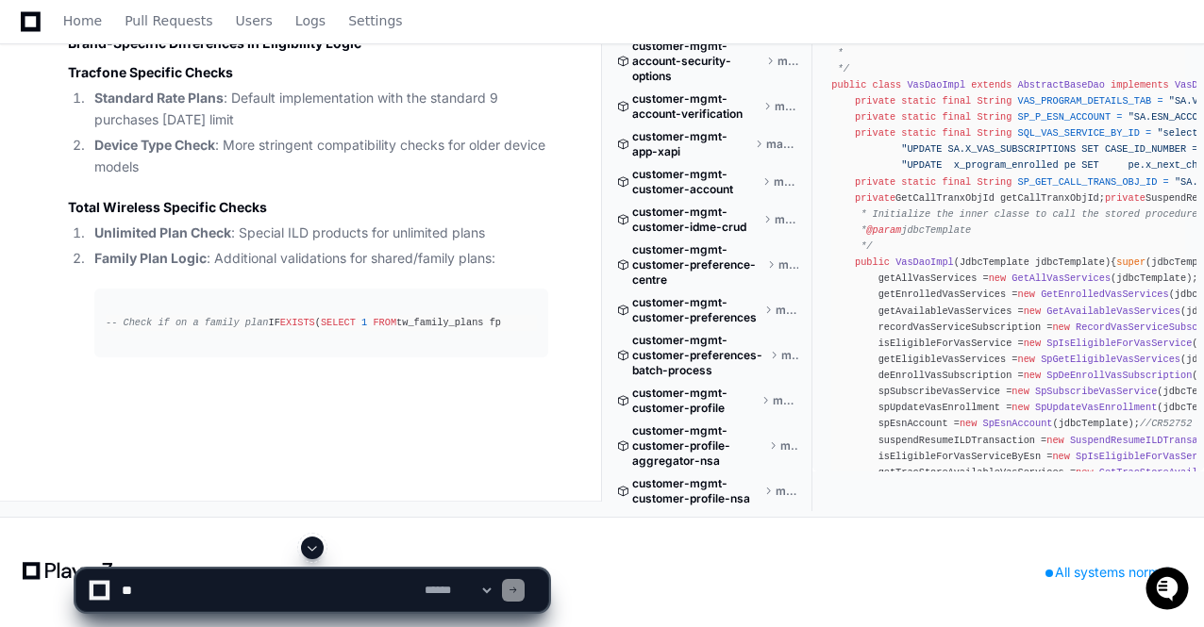
click at [324, 545] on div at bounding box center [312, 548] width 474 height 23
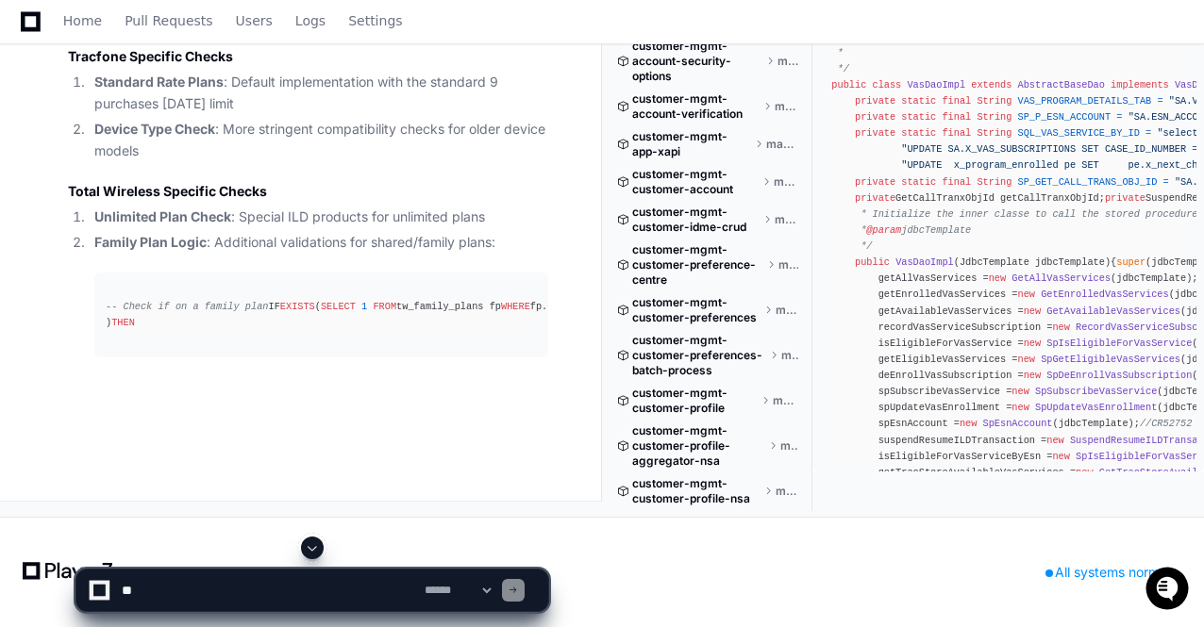
click at [315, 546] on span at bounding box center [312, 547] width 15 height 15
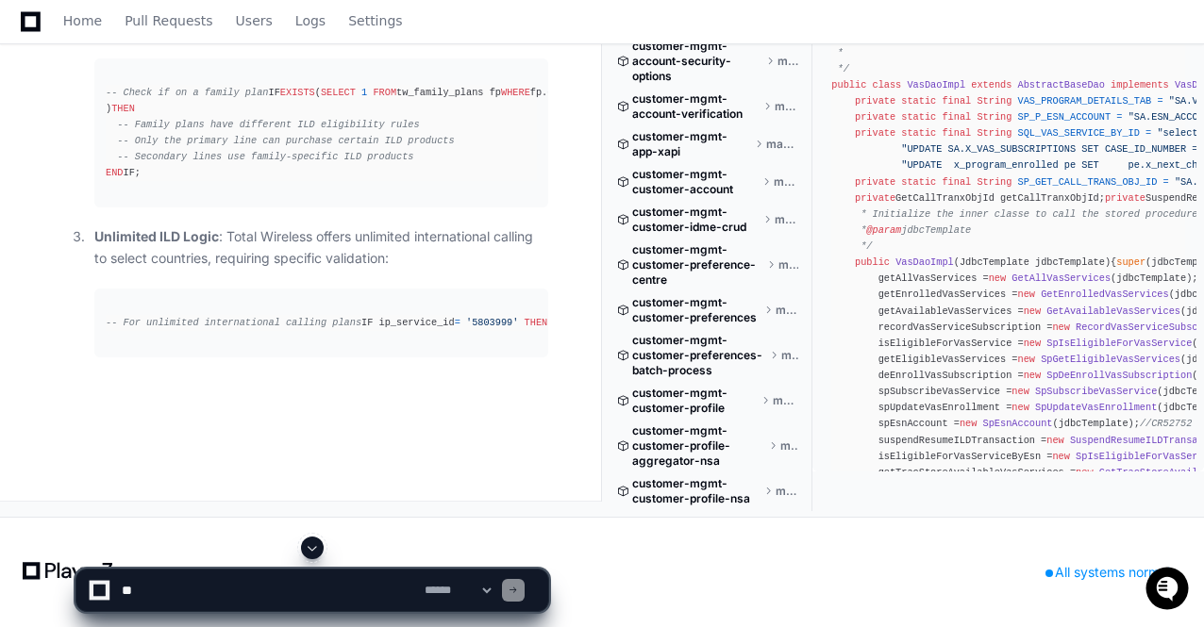
click at [313, 552] on span at bounding box center [312, 547] width 15 height 15
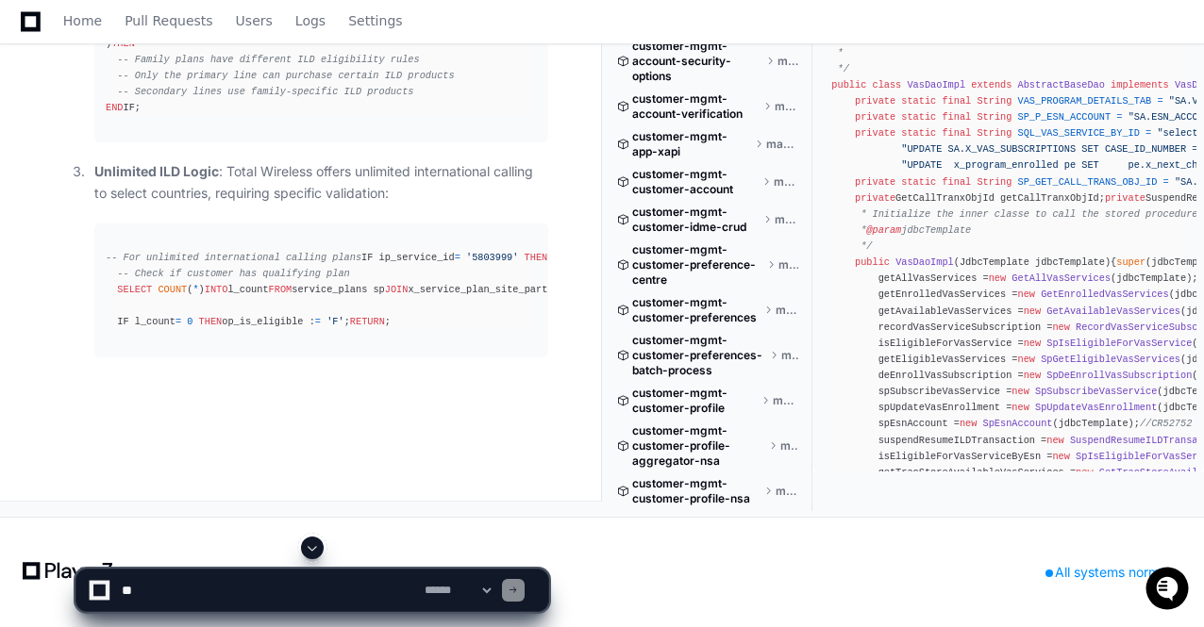
click at [316, 551] on span at bounding box center [312, 547] width 15 height 15
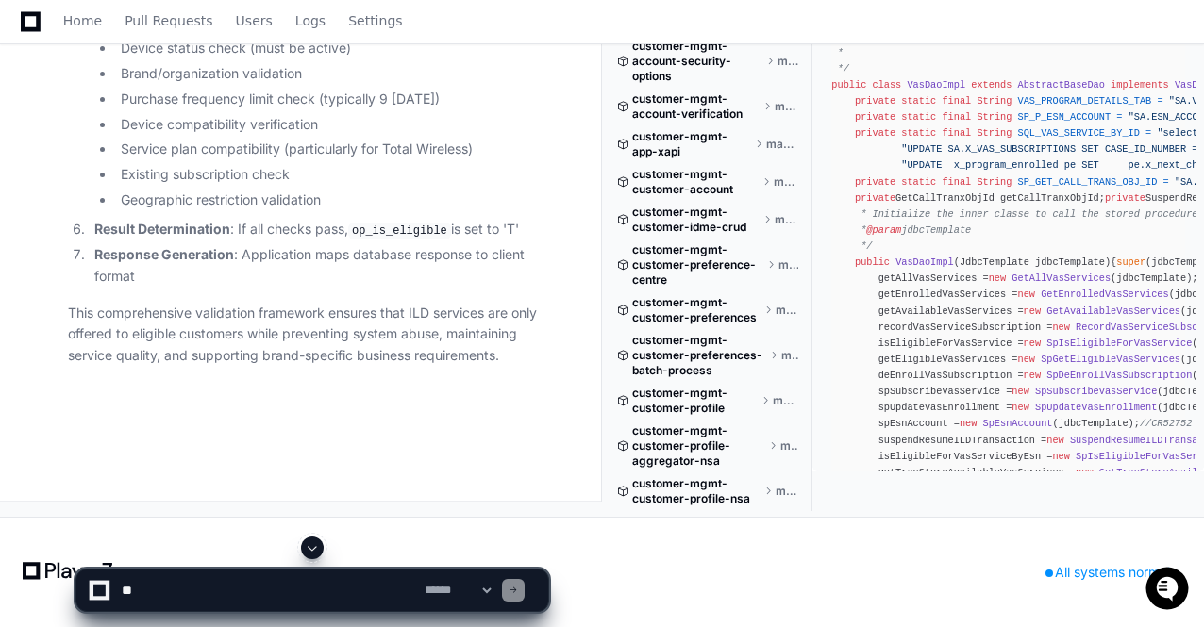
click at [309, 549] on span at bounding box center [312, 547] width 15 height 15
click at [341, 344] on p "This comprehensive validation framework ensures that ILD services are only offe…" at bounding box center [308, 335] width 480 height 64
click at [312, 554] on span at bounding box center [312, 547] width 15 height 15
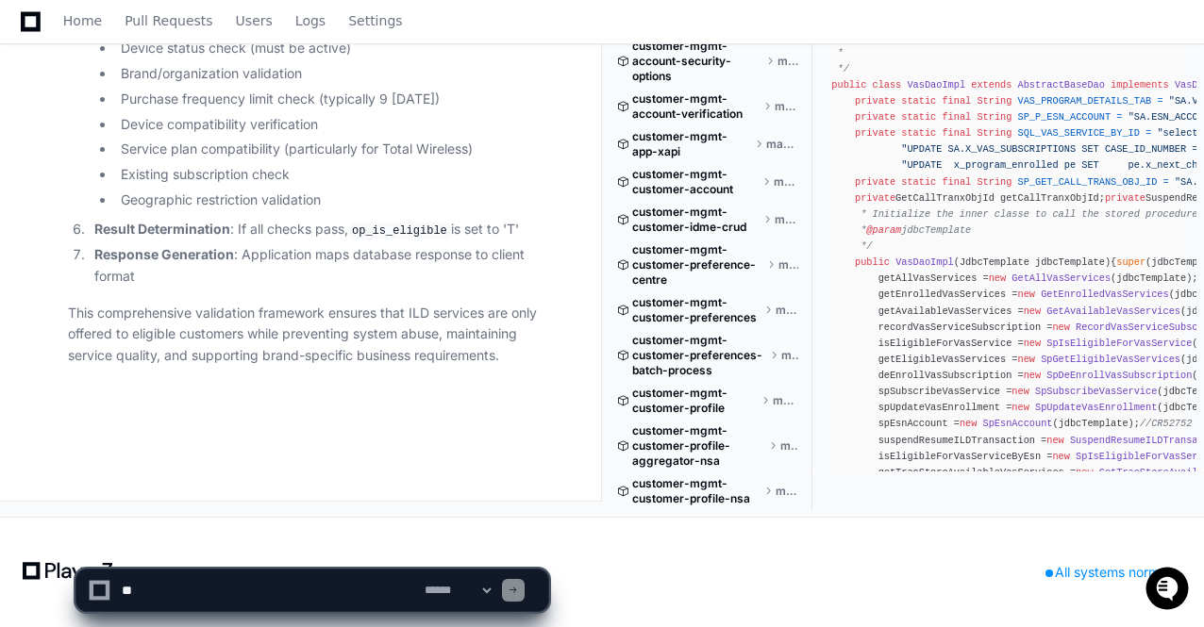
scroll to position [106602, 0]
click at [368, 354] on p "This comprehensive validation framework ensures that ILD services are only offe…" at bounding box center [308, 335] width 480 height 64
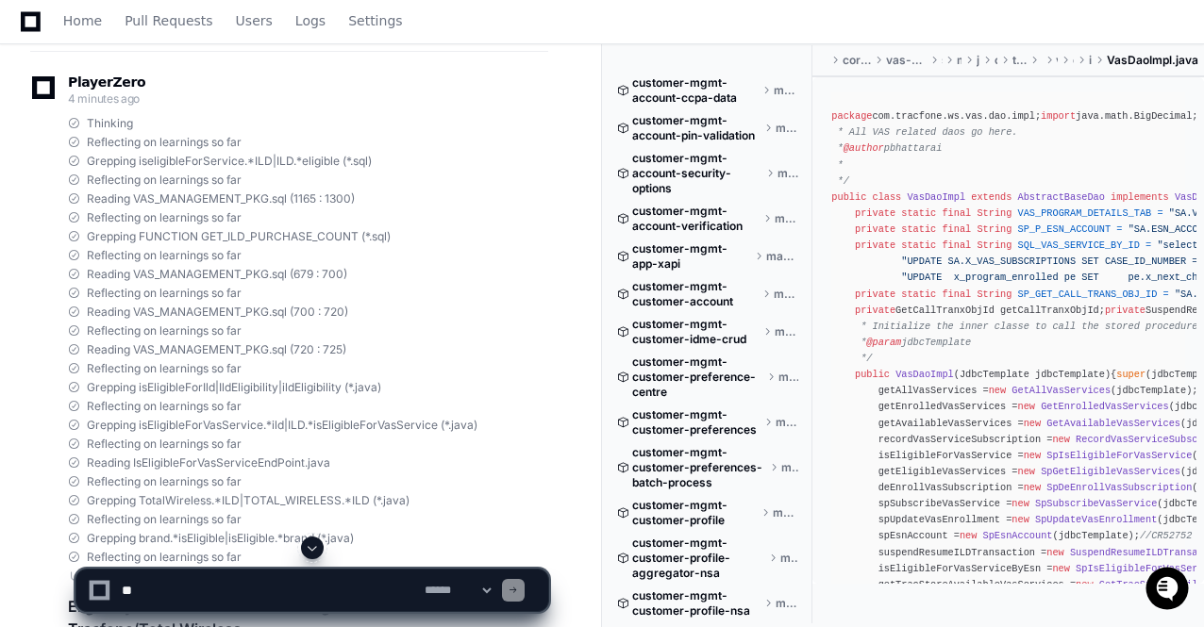
scroll to position [94113, 0]
